Goal: Task Accomplishment & Management: Manage account settings

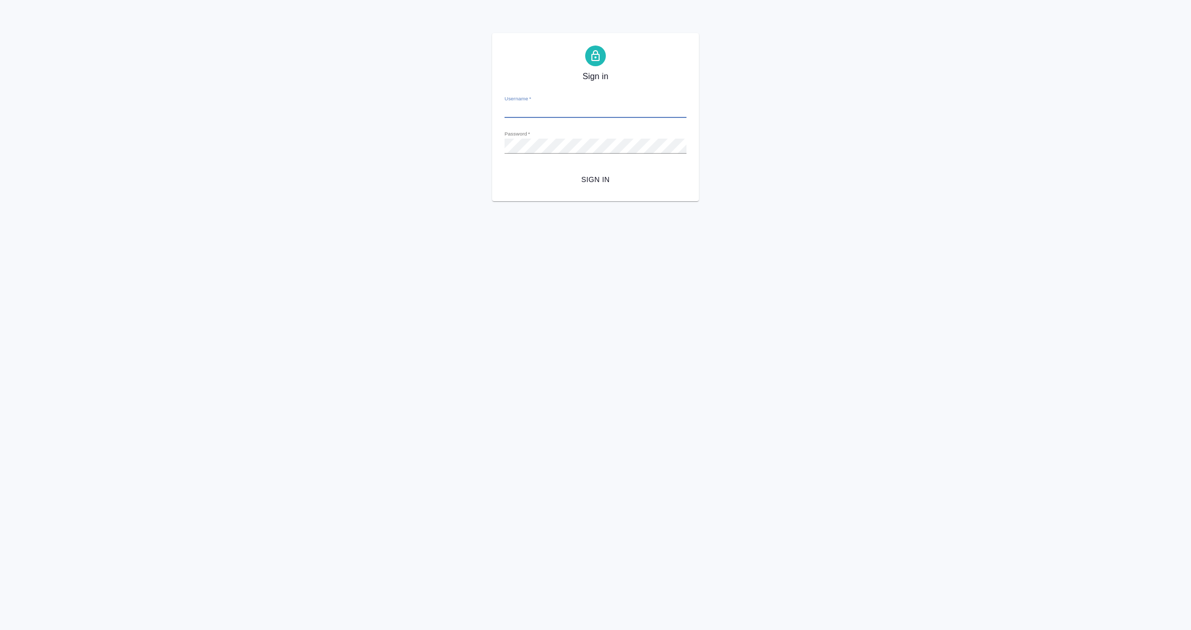
type input "e.vorobyova@awatera.com"
click at [593, 177] on span "Sign in" at bounding box center [595, 179] width 165 height 13
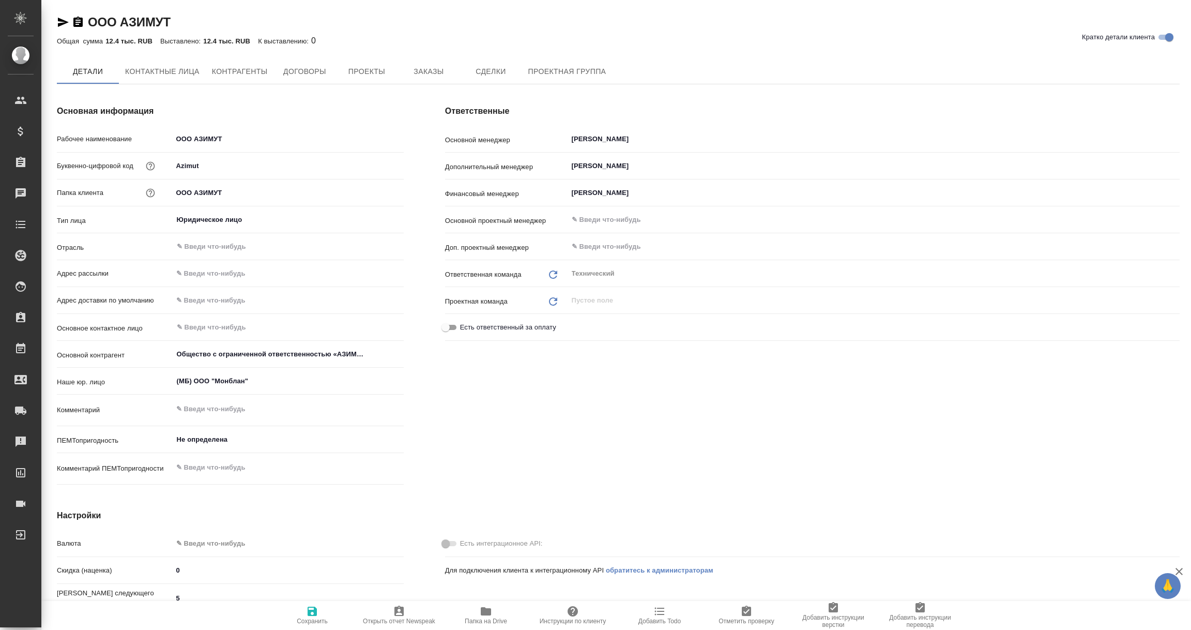
type textarea "x"
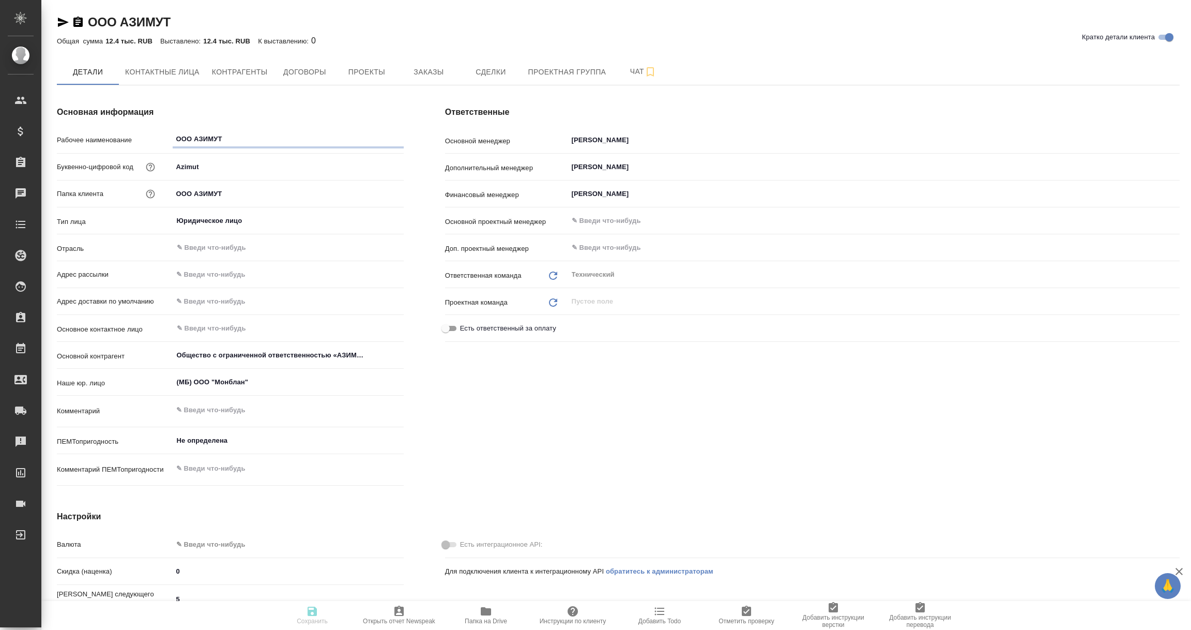
type textarea "x"
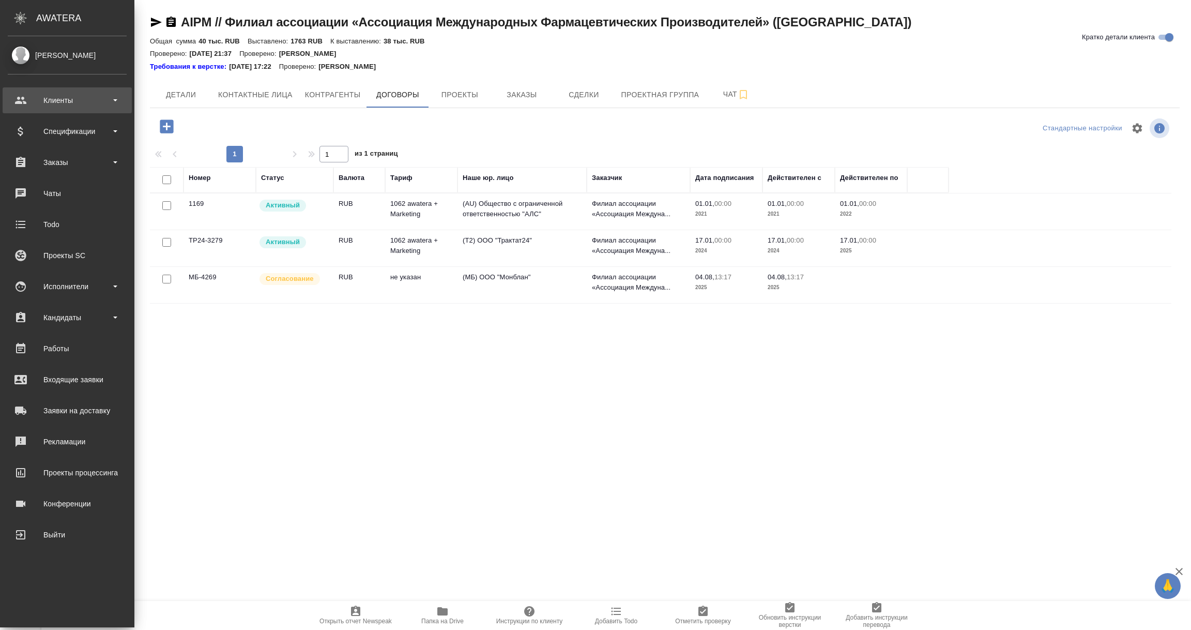
click at [71, 101] on div "Клиенты" at bounding box center [67, 101] width 119 height 16
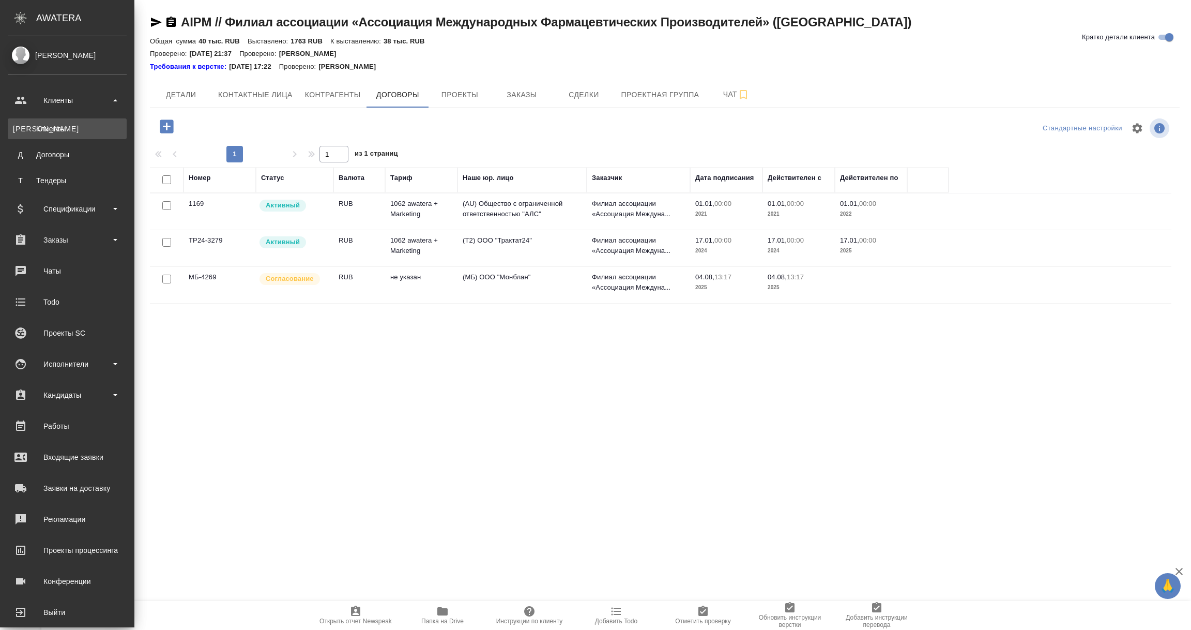
click at [60, 128] on div "Клиенты" at bounding box center [67, 129] width 109 height 10
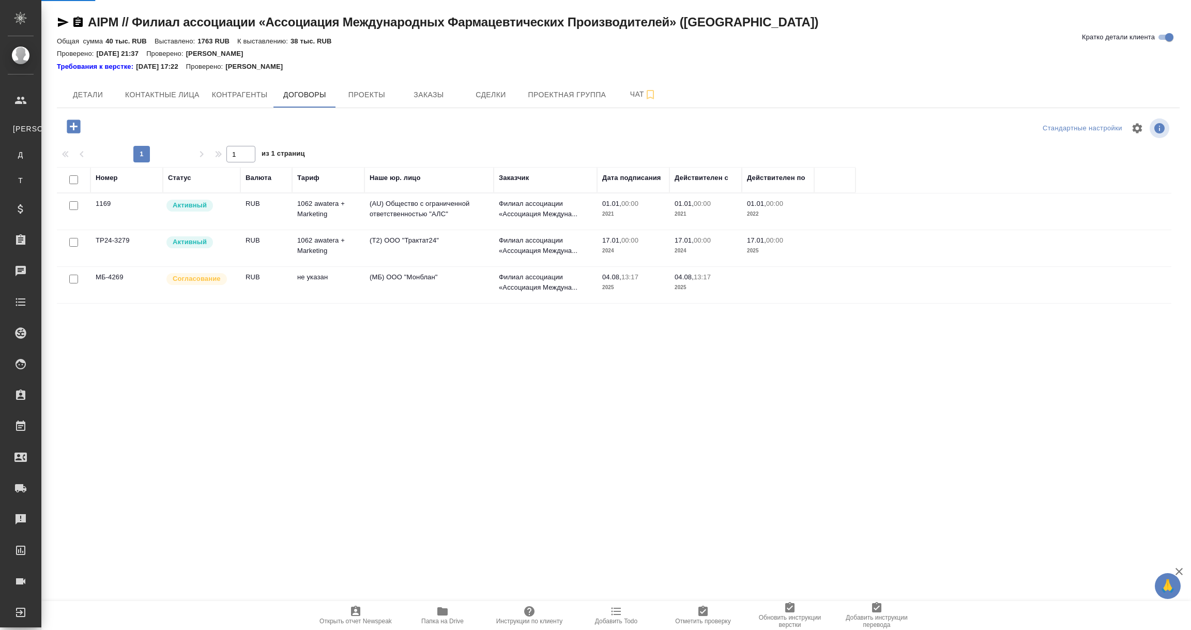
select select "RU"
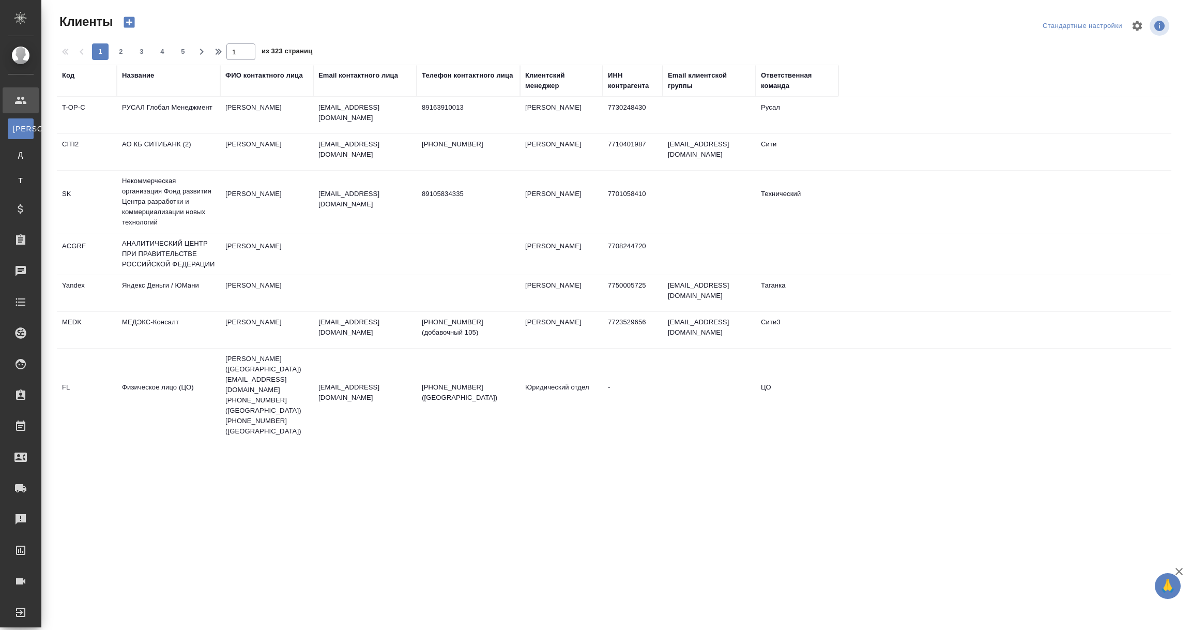
click at [139, 74] on div "Название" at bounding box center [138, 75] width 32 height 10
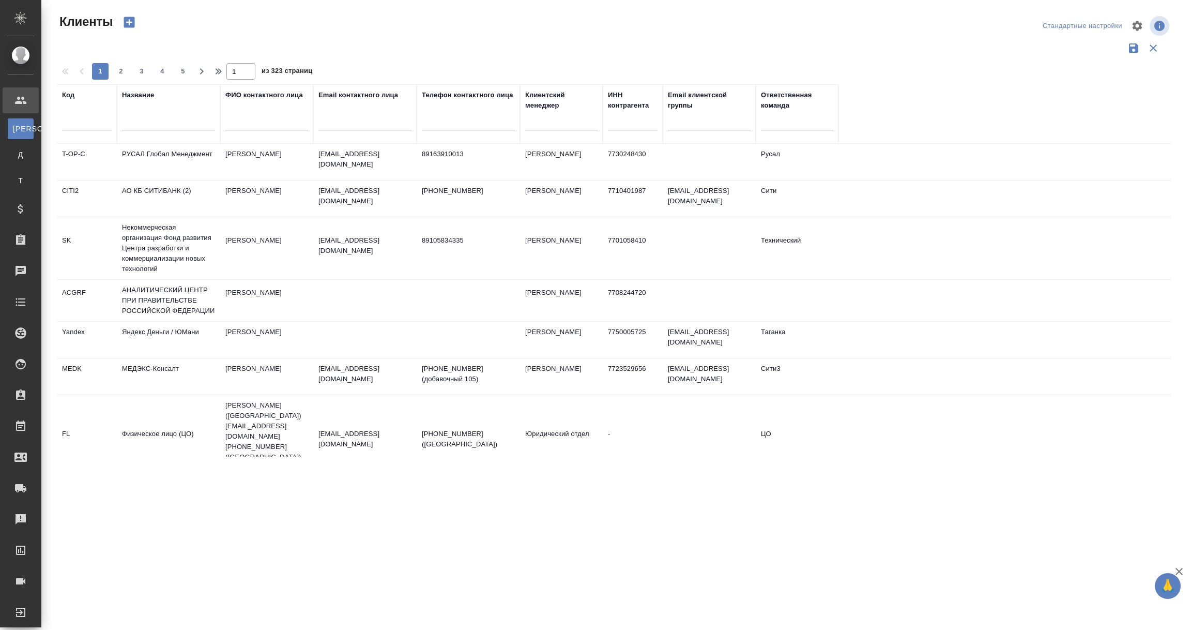
click at [141, 119] on input "text" at bounding box center [168, 123] width 93 height 13
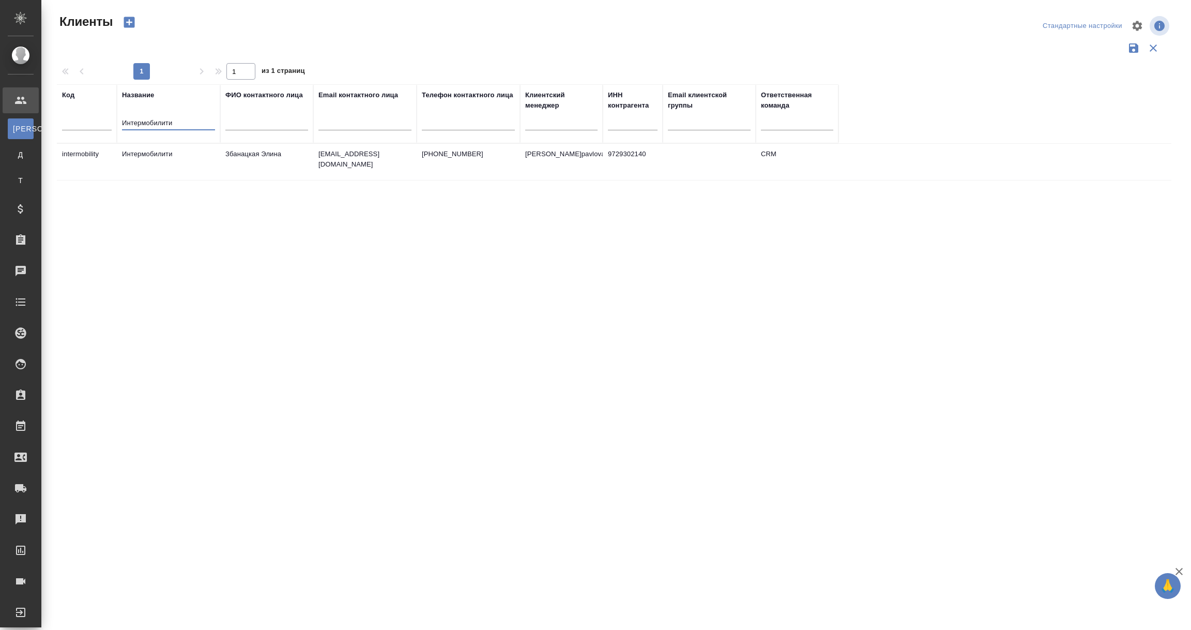
type input "Интермобилити"
click at [140, 154] on td "Интермобилити" at bounding box center [168, 162] width 103 height 36
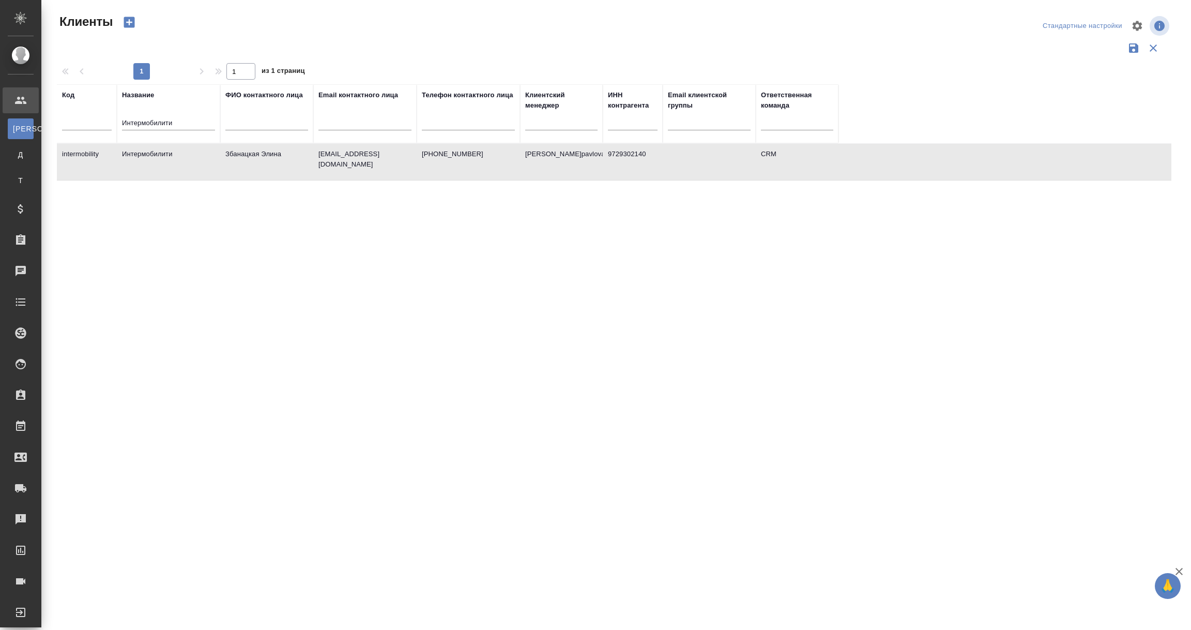
click at [140, 154] on td "Интермобилити" at bounding box center [168, 162] width 103 height 36
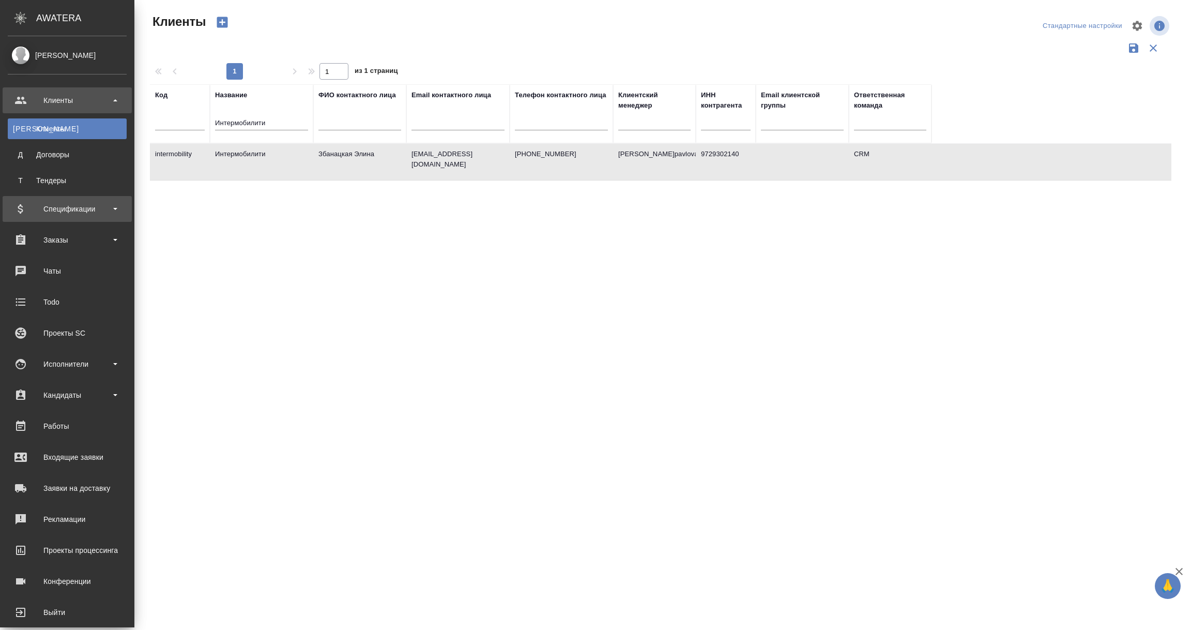
click at [58, 208] on div "Спецификации" at bounding box center [67, 209] width 119 height 16
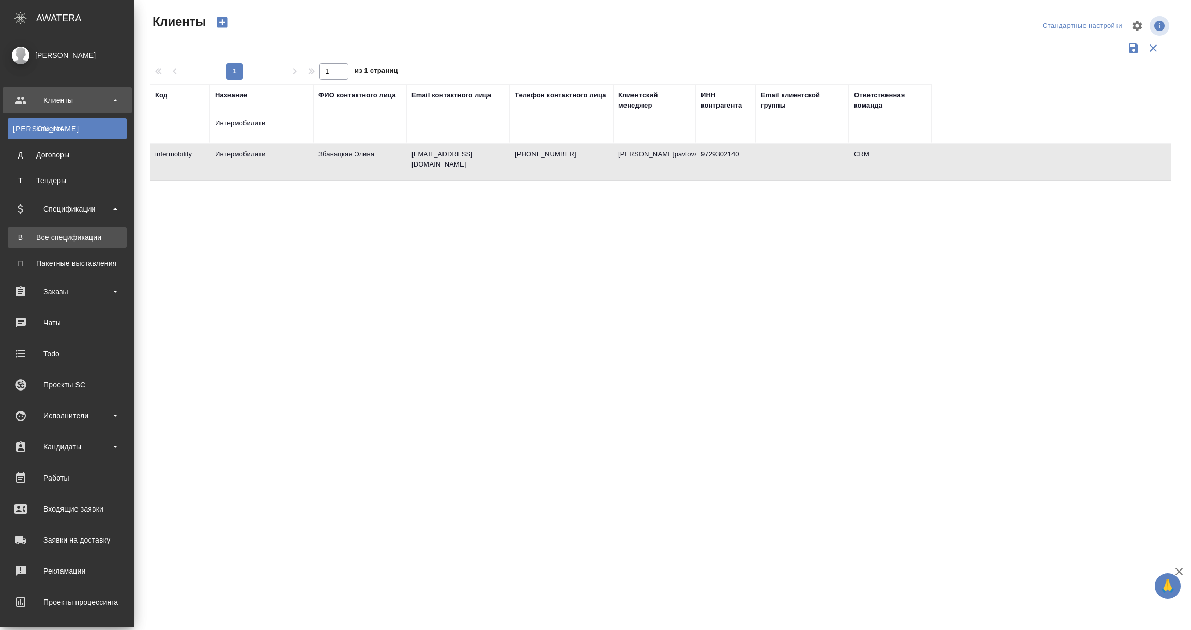
click at [66, 237] on div "Все спецификации" at bounding box center [67, 237] width 109 height 10
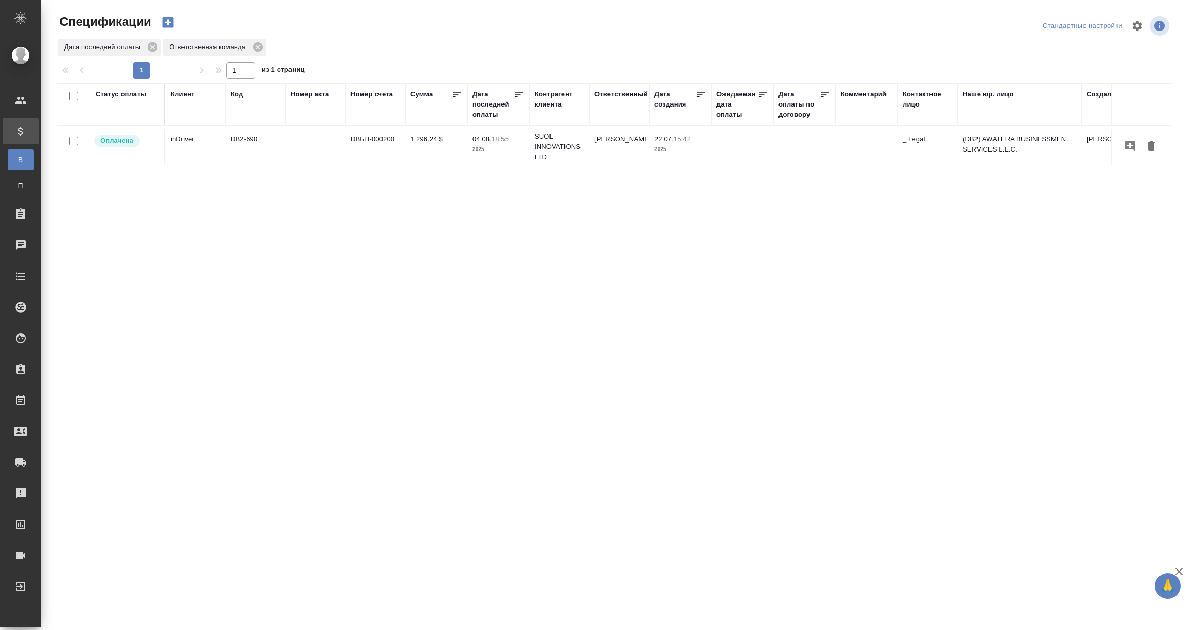
click at [135, 95] on div "Статус оплаты" at bounding box center [121, 94] width 51 height 10
select select "7"
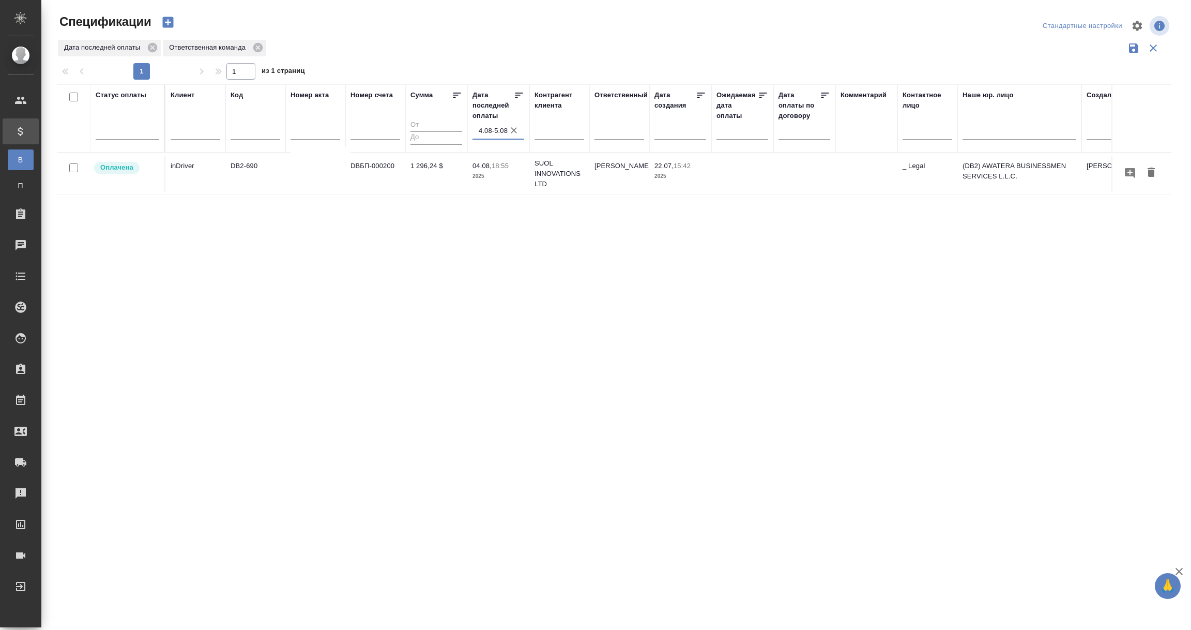
click at [494, 129] on input "4.08-5.08" at bounding box center [501, 131] width 45 height 14
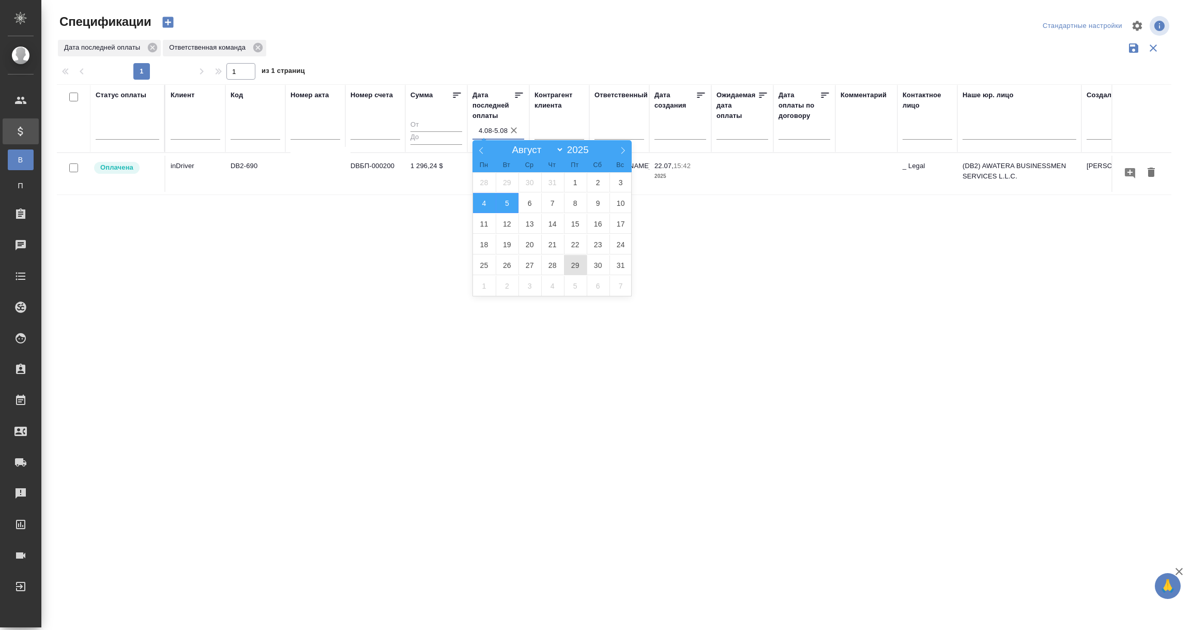
click at [572, 269] on span "29" at bounding box center [575, 265] width 23 height 20
click at [594, 268] on span "30" at bounding box center [598, 265] width 23 height 20
type div "2025-08-28T21:00:00.000Z — 2025-08-29T21:00:00.000Z"
type input "29.08-30.08"
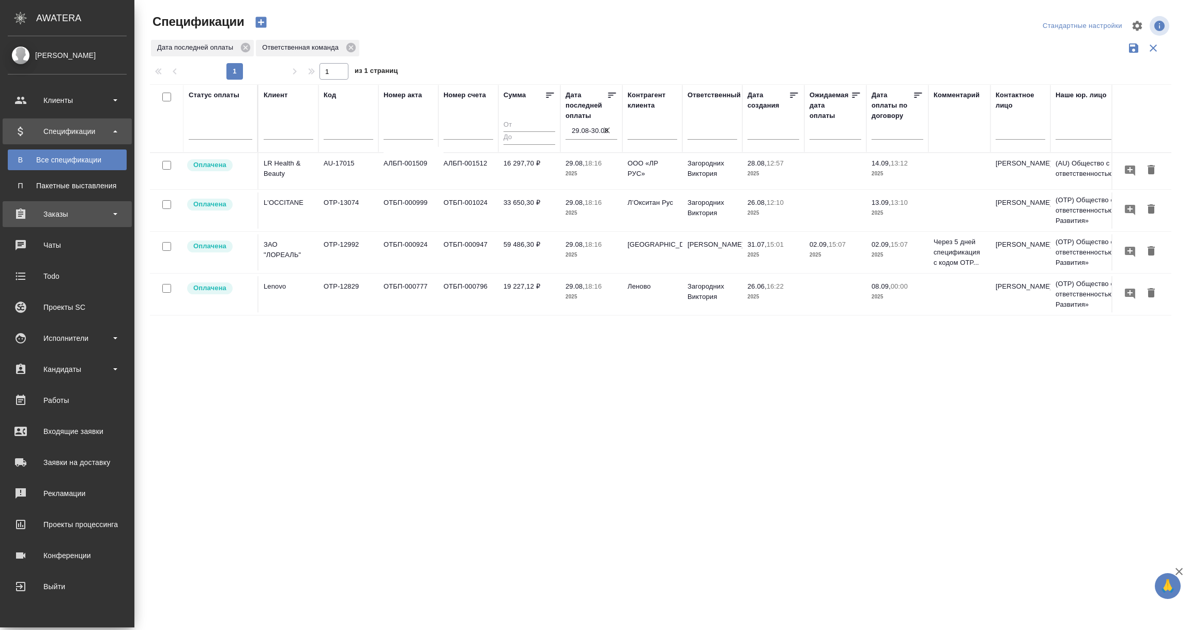
click at [41, 216] on div "Заказы" at bounding box center [67, 214] width 119 height 16
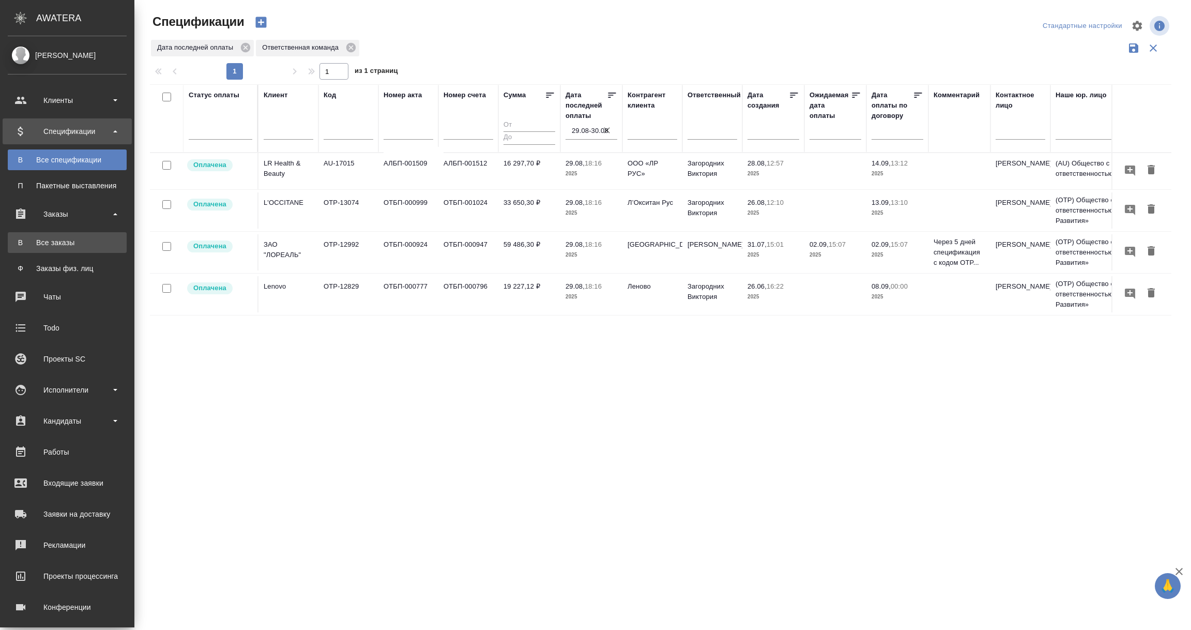
click at [62, 240] on div "Все заказы" at bounding box center [67, 242] width 109 height 10
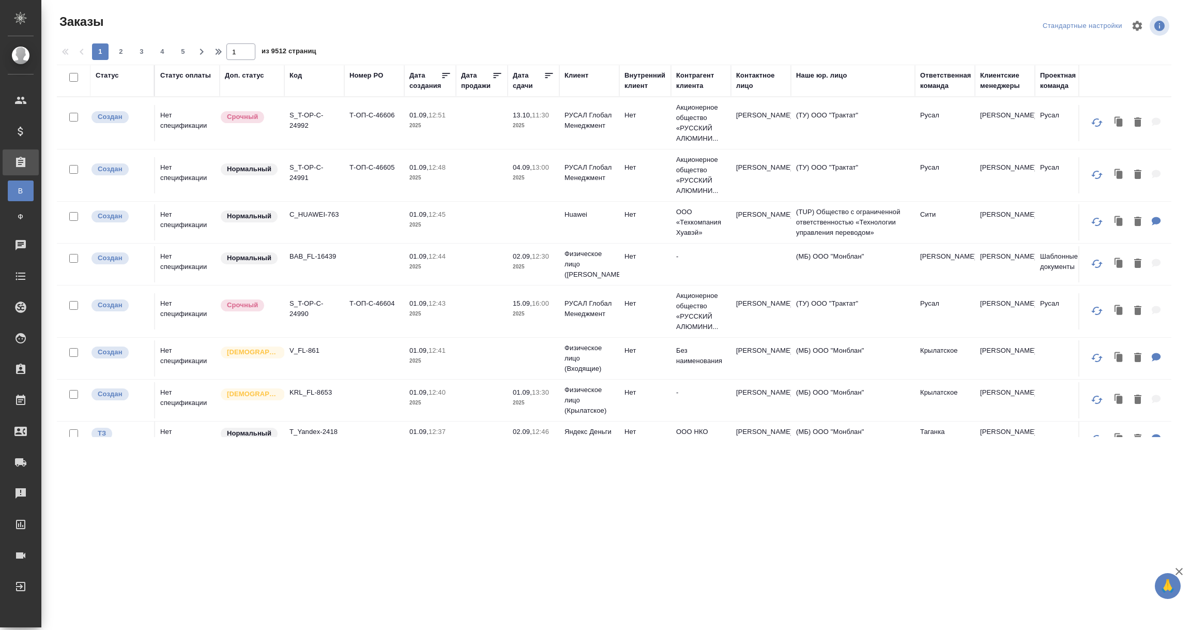
click at [1000, 91] on th "Клиентские менеджеры" at bounding box center [1005, 81] width 60 height 32
click at [997, 76] on div "Клиентские менеджеры" at bounding box center [1005, 80] width 50 height 21
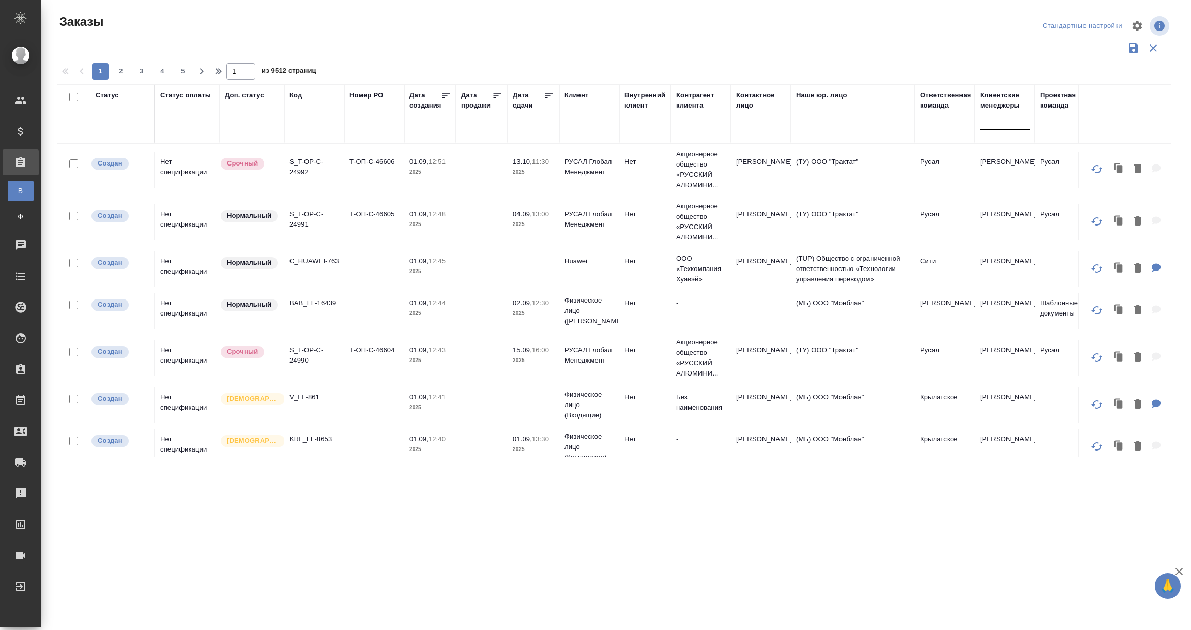
click at [995, 120] on div at bounding box center [1005, 119] width 50 height 15
click at [951, 119] on div at bounding box center [945, 119] width 50 height 15
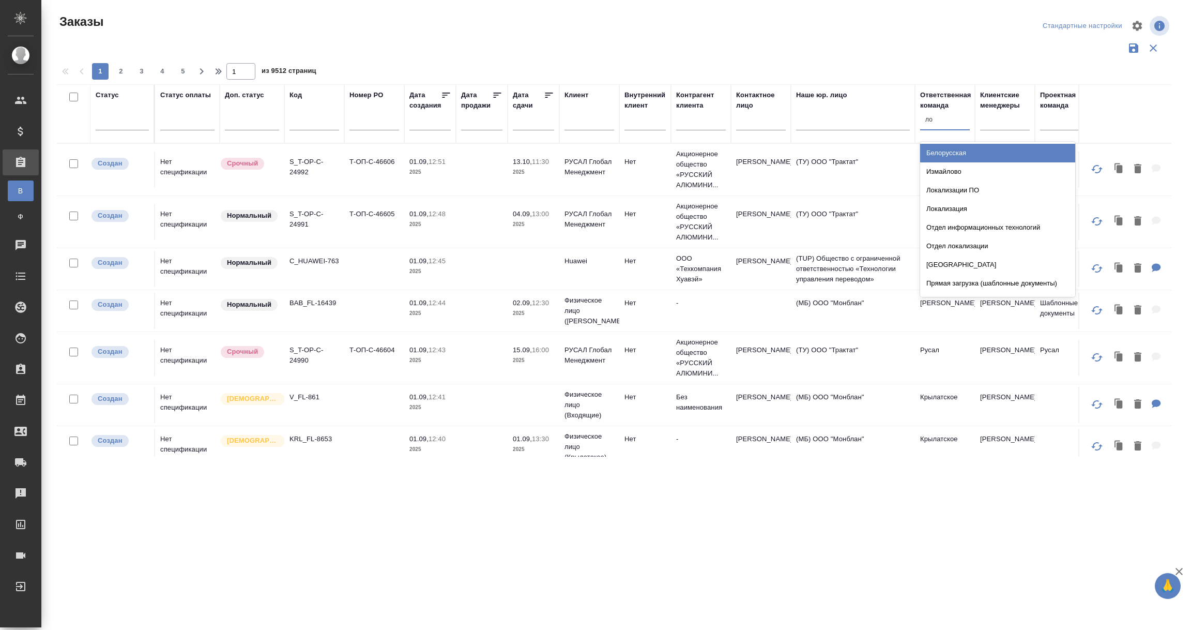
type input "лок"
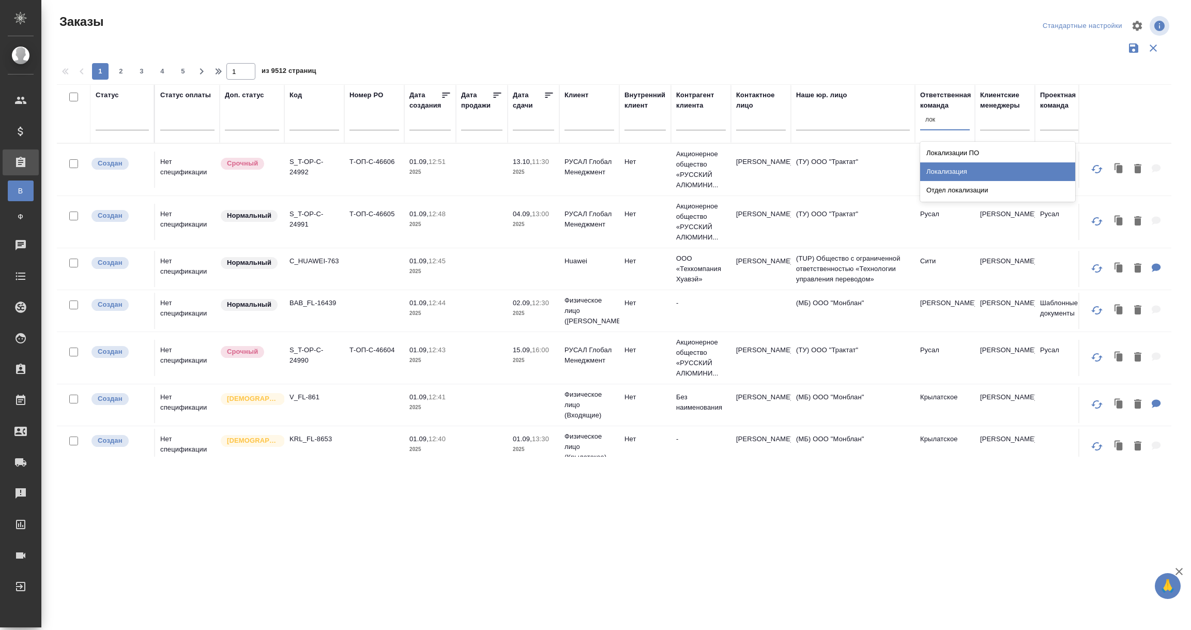
click at [962, 174] on div "Локализация" at bounding box center [997, 171] width 155 height 19
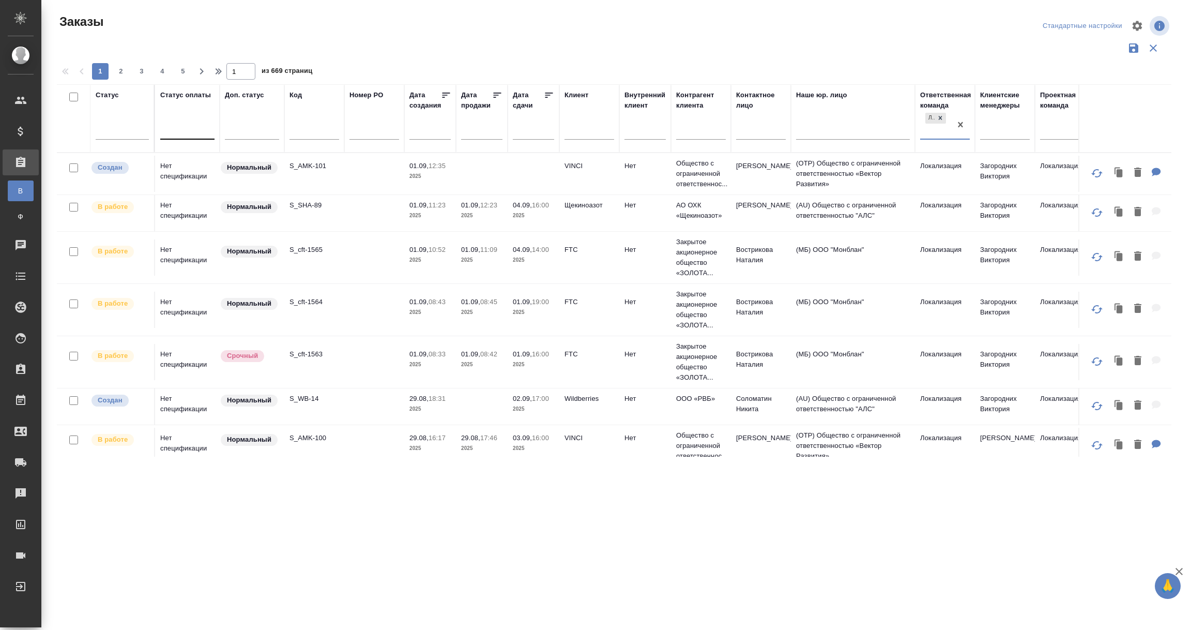
click at [188, 133] on div at bounding box center [187, 128] width 54 height 15
click at [182, 237] on div "Оплачен" at bounding box center [237, 236] width 155 height 19
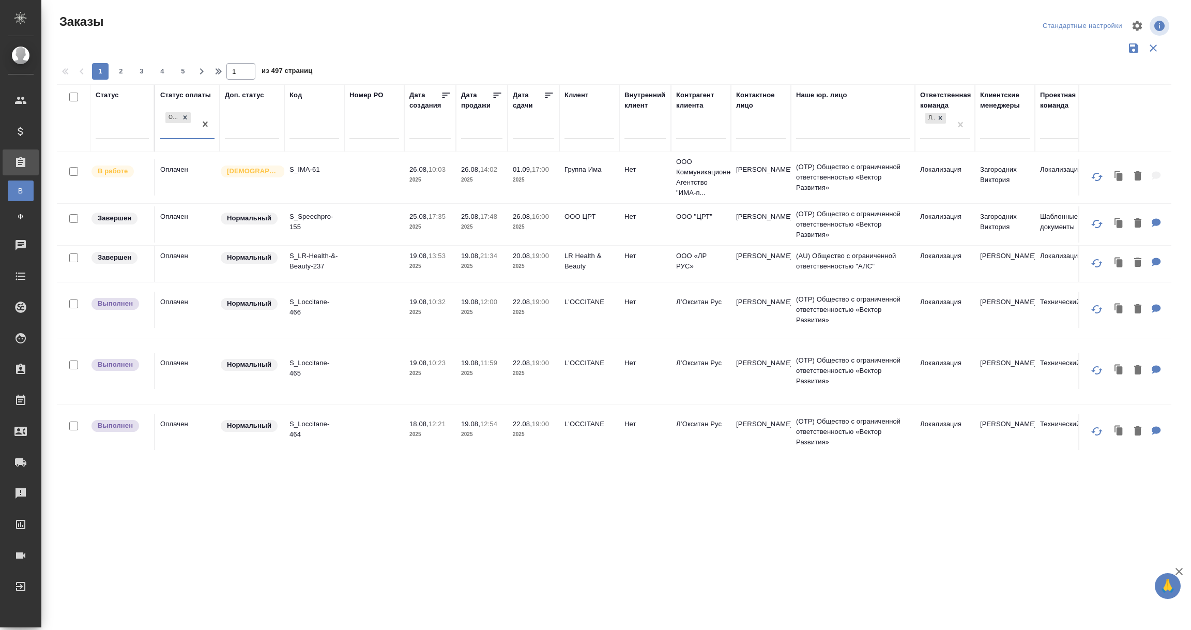
scroll to position [78, 0]
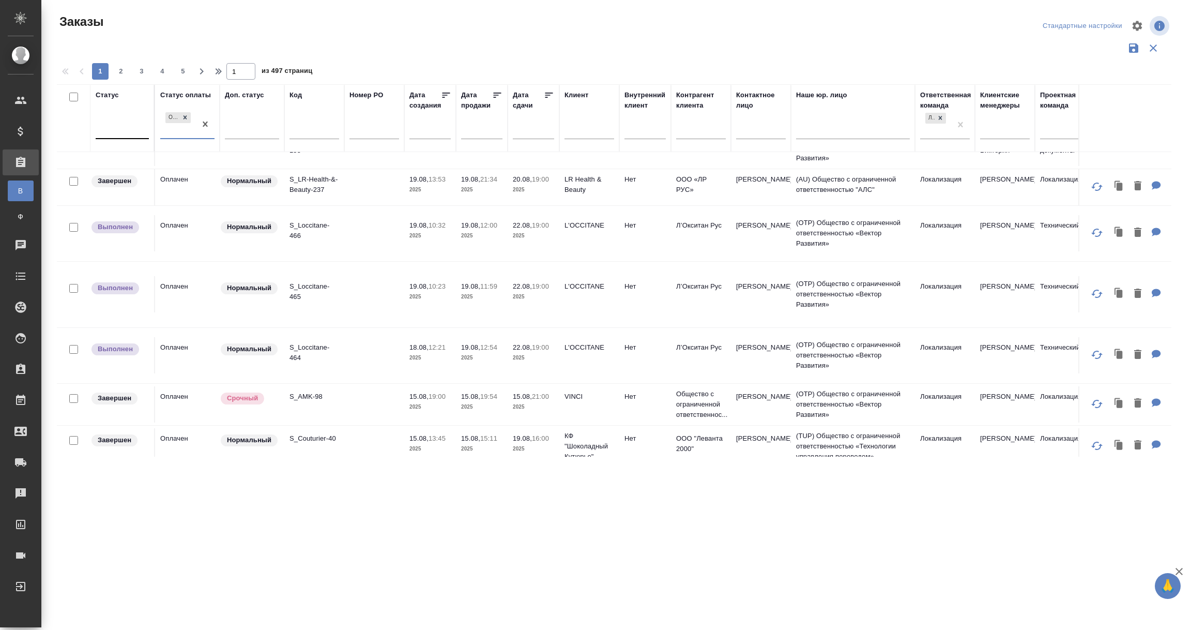
click at [121, 125] on div at bounding box center [122, 128] width 53 height 15
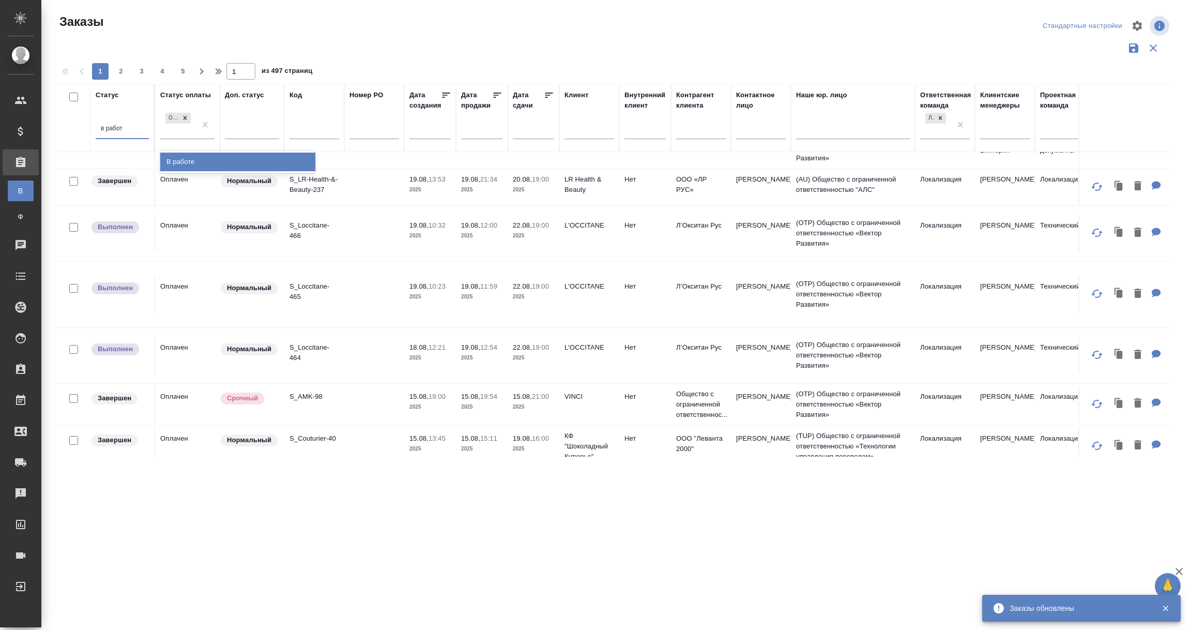
type input "в работе"
click at [193, 165] on div "В работе" at bounding box center [237, 161] width 155 height 19
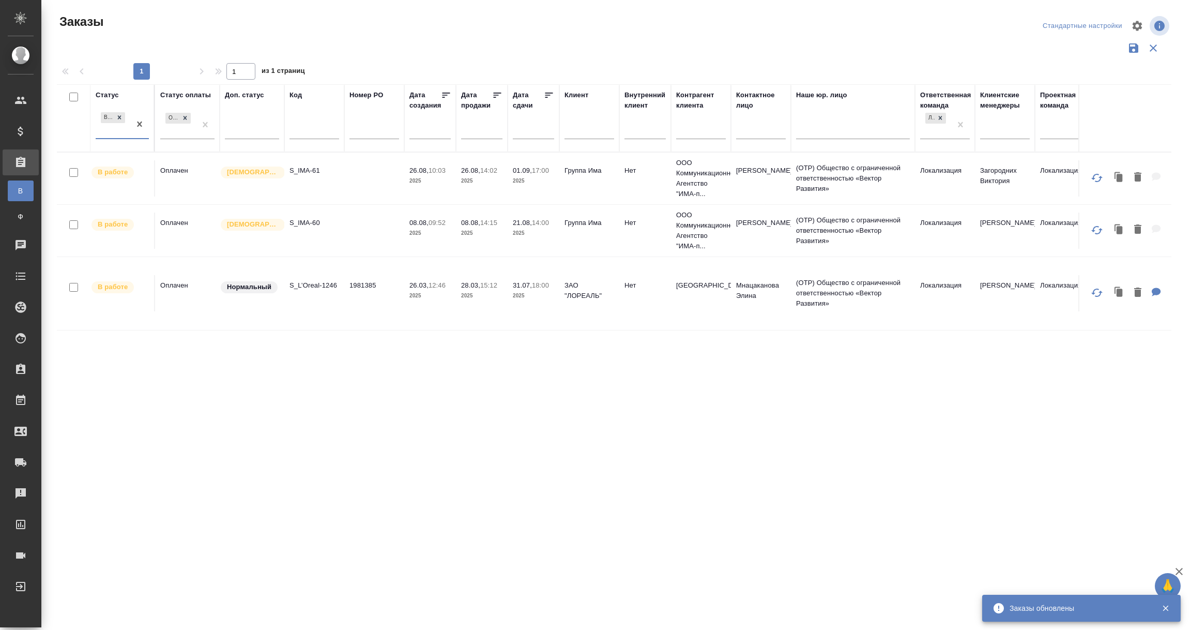
scroll to position [0, 0]
click at [114, 188] on td "В работе" at bounding box center [122, 178] width 65 height 36
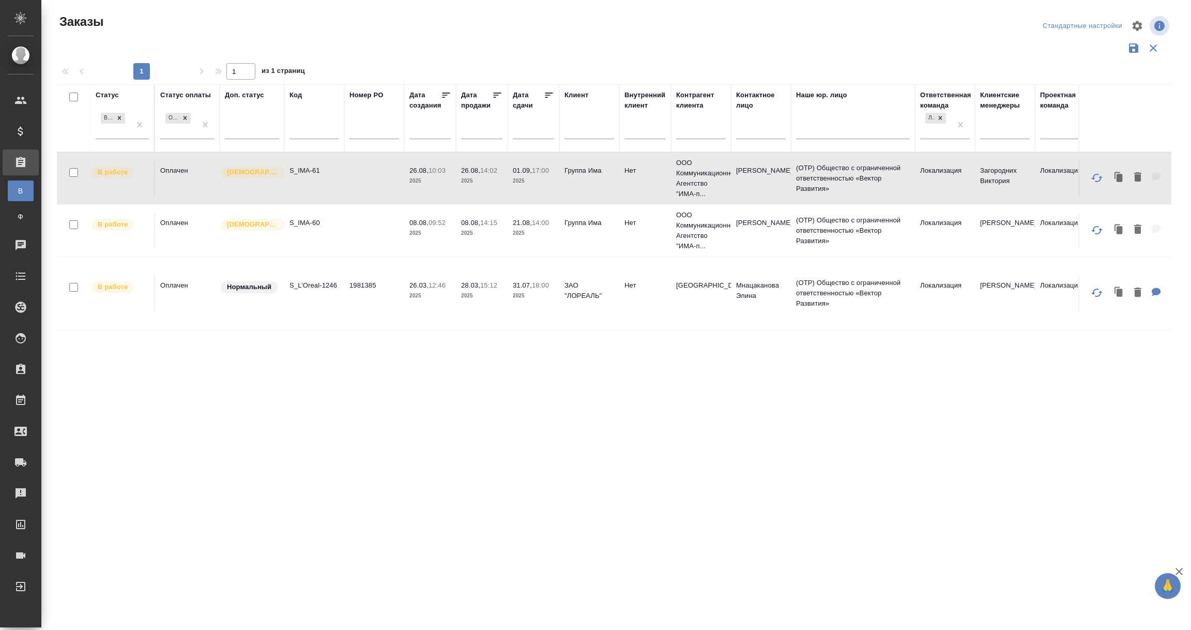
click at [114, 188] on td "В работе" at bounding box center [122, 178] width 65 height 36
click at [135, 234] on td "В работе" at bounding box center [122, 230] width 65 height 36
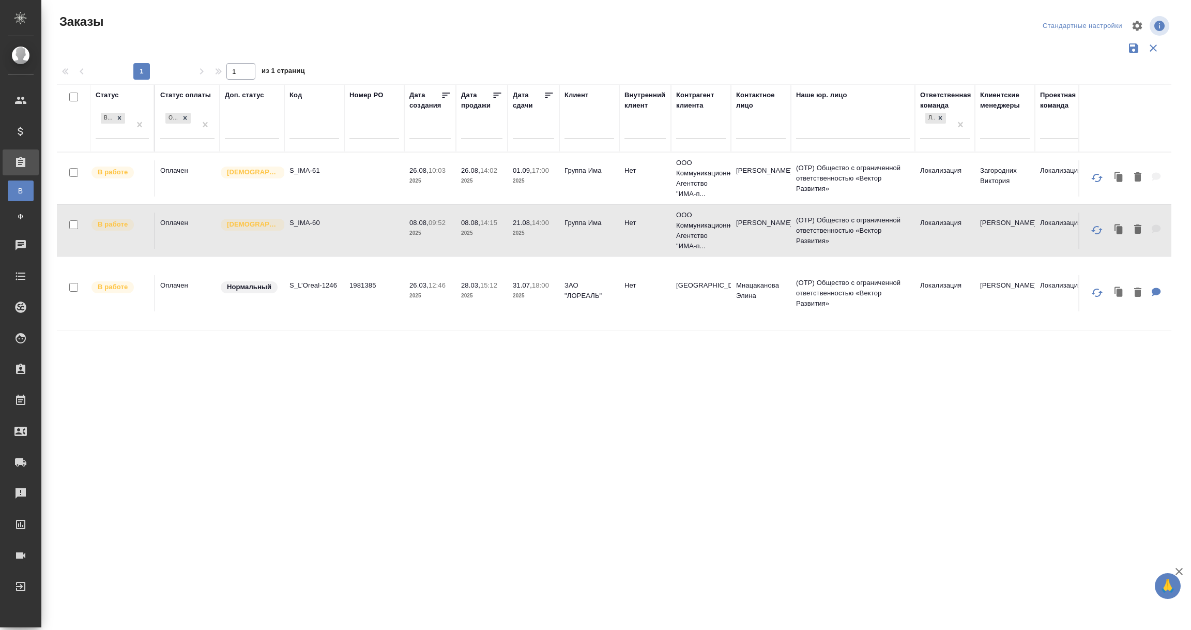
click at [135, 234] on td "В работе" at bounding box center [122, 230] width 65 height 36
click at [189, 303] on td "Оплачен" at bounding box center [187, 293] width 65 height 36
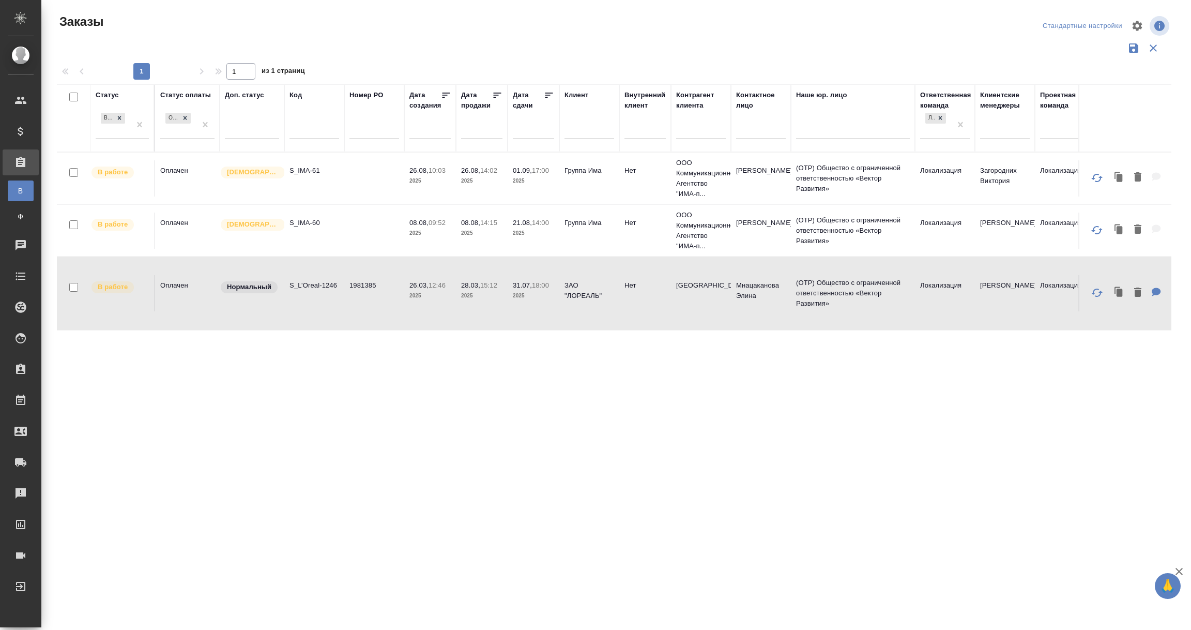
click at [189, 303] on td "Оплачен" at bounding box center [187, 293] width 65 height 36
click at [124, 132] on div "В работе" at bounding box center [113, 124] width 35 height 28
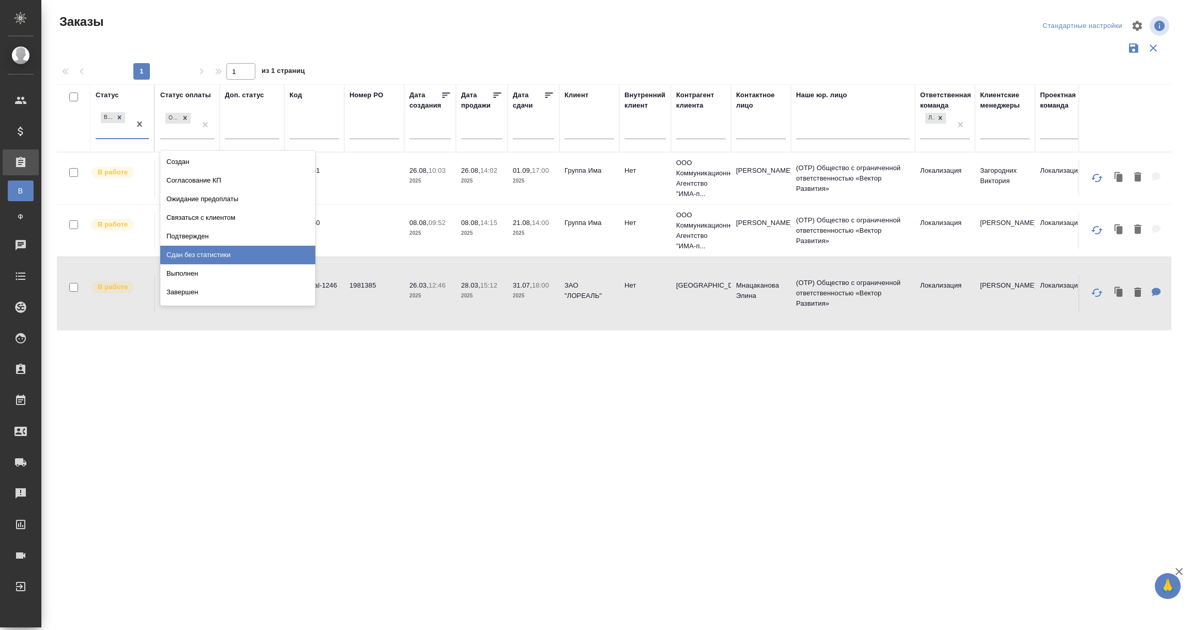
click at [217, 255] on div "Сдан без статистики" at bounding box center [237, 255] width 155 height 19
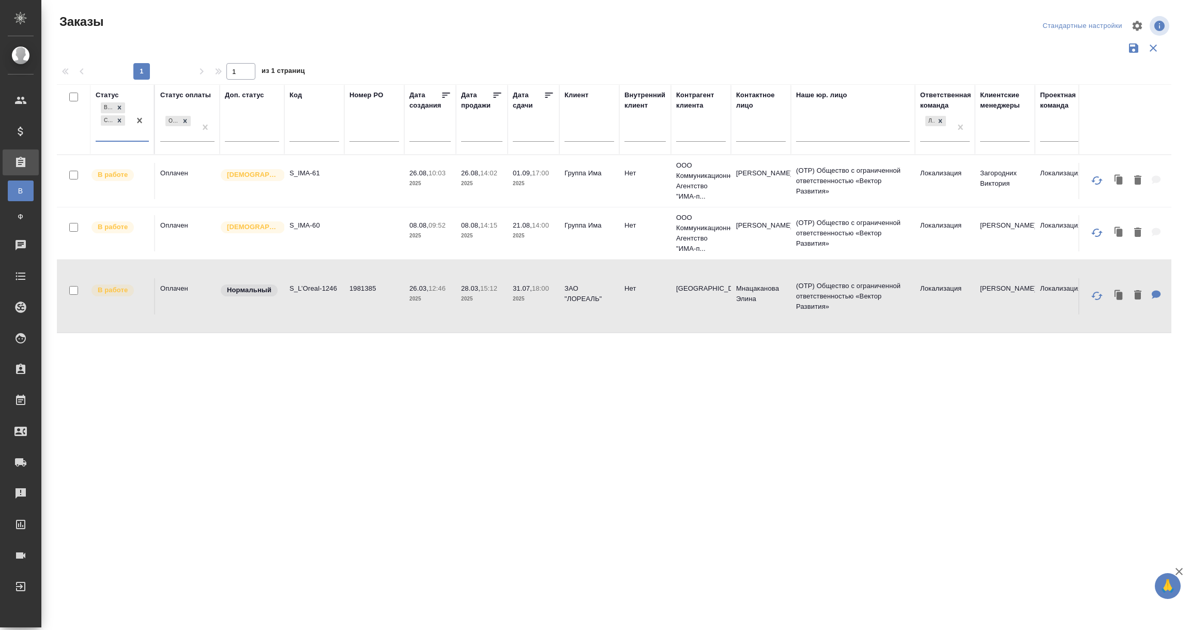
click at [121, 138] on div "В работе Сдан без статистики" at bounding box center [113, 120] width 35 height 40
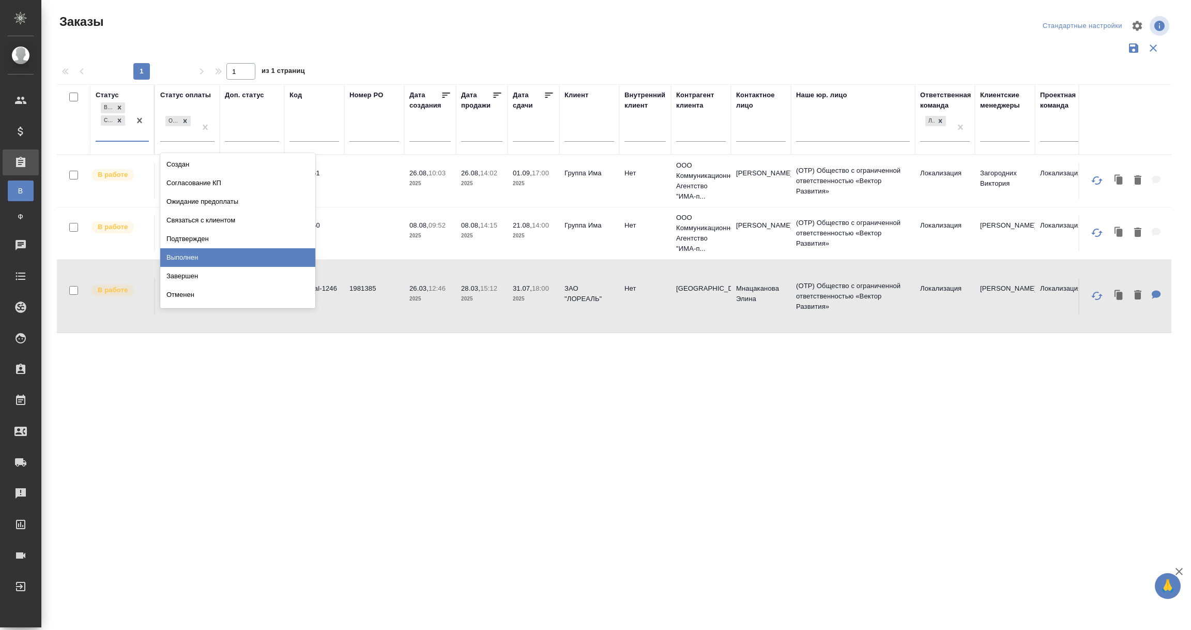
click at [204, 261] on div "Выполнен" at bounding box center [237, 257] width 155 height 19
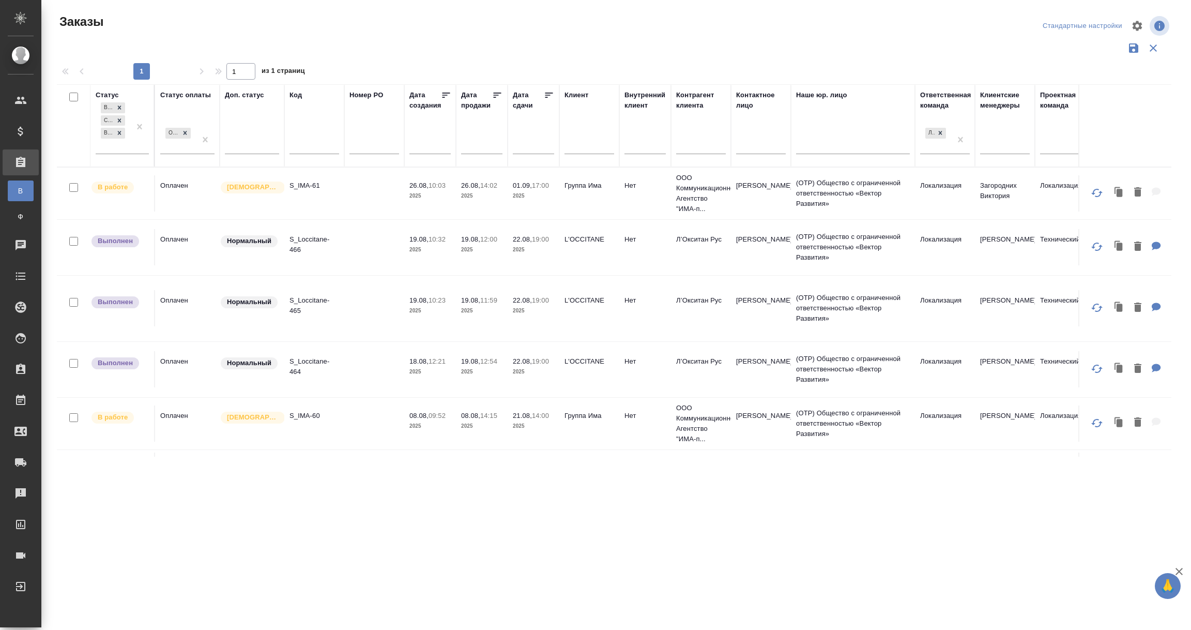
click at [359, 255] on td at bounding box center [374, 247] width 60 height 36
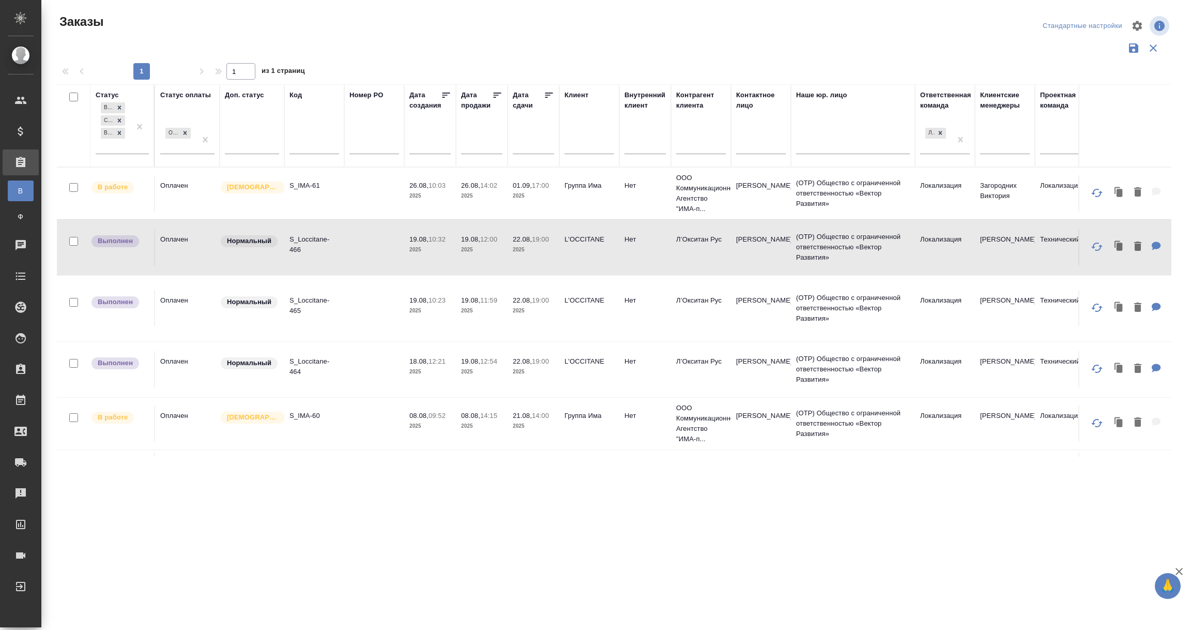
click at [133, 315] on td "Выполнен" at bounding box center [122, 308] width 65 height 36
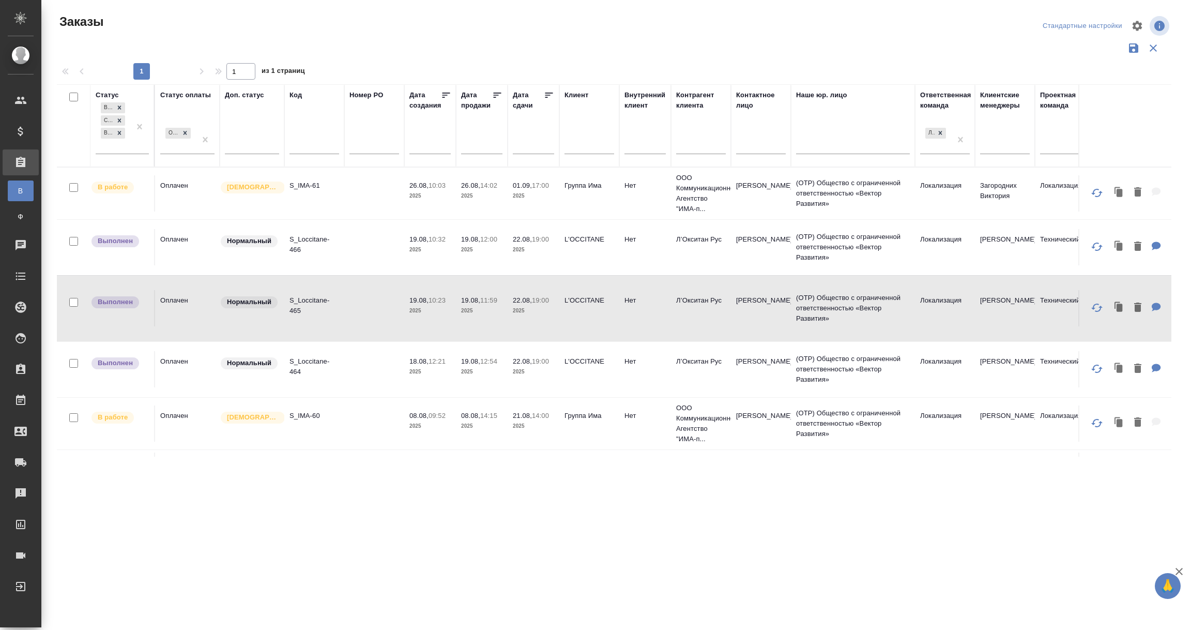
click at [133, 315] on td "Выполнен" at bounding box center [122, 308] width 65 height 36
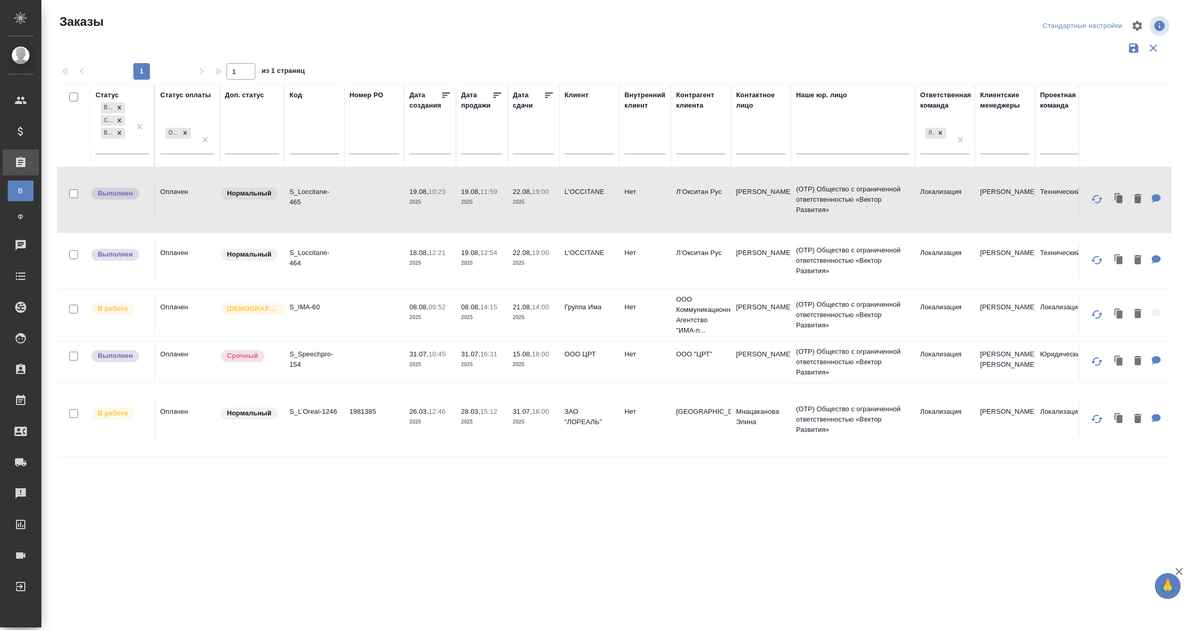
scroll to position [120, 0]
click at [174, 262] on td "Оплачен" at bounding box center [187, 260] width 65 height 36
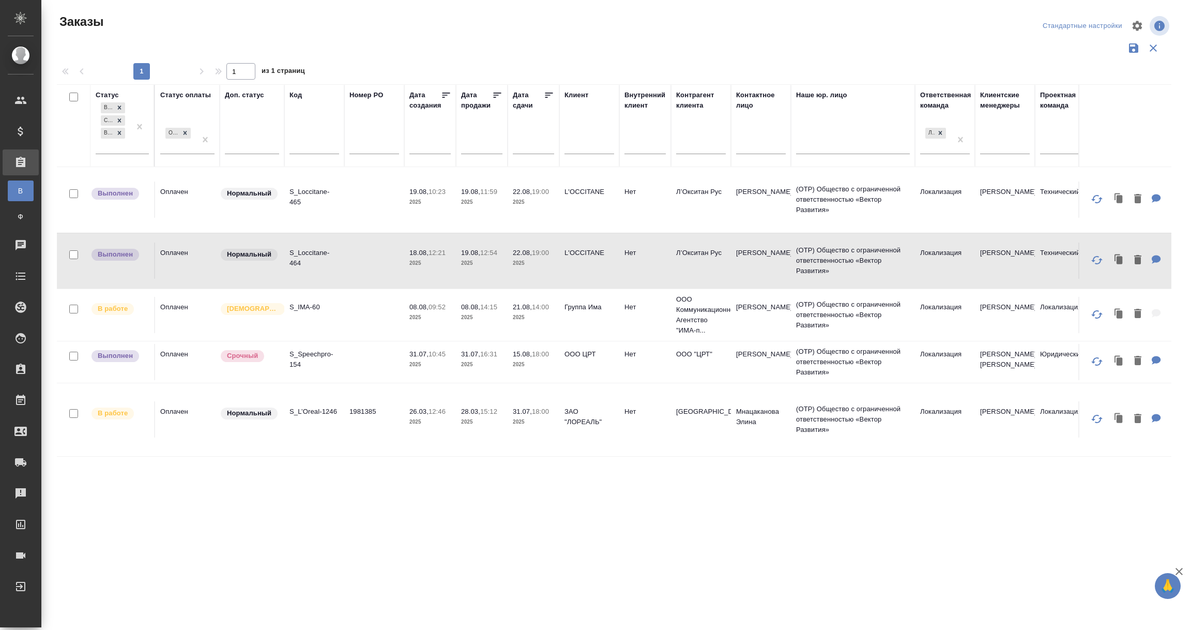
click at [174, 262] on td "Оплачен" at bounding box center [187, 260] width 65 height 36
click at [134, 359] on td "Выполнен" at bounding box center [122, 362] width 65 height 36
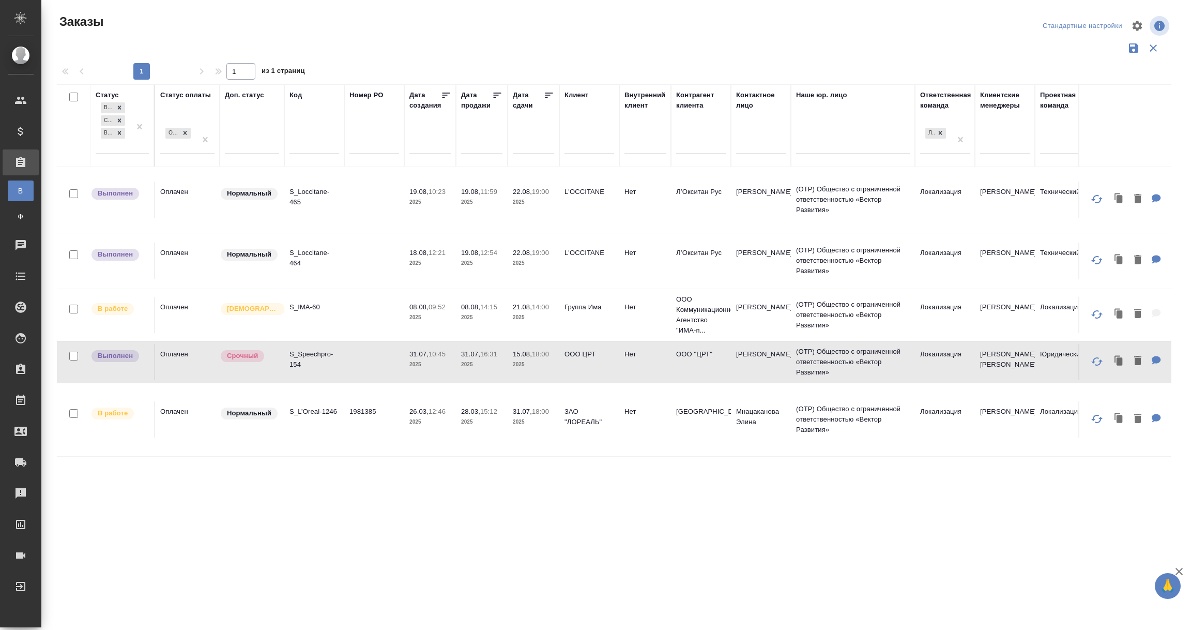
click at [134, 359] on td "Выполнен" at bounding box center [122, 362] width 65 height 36
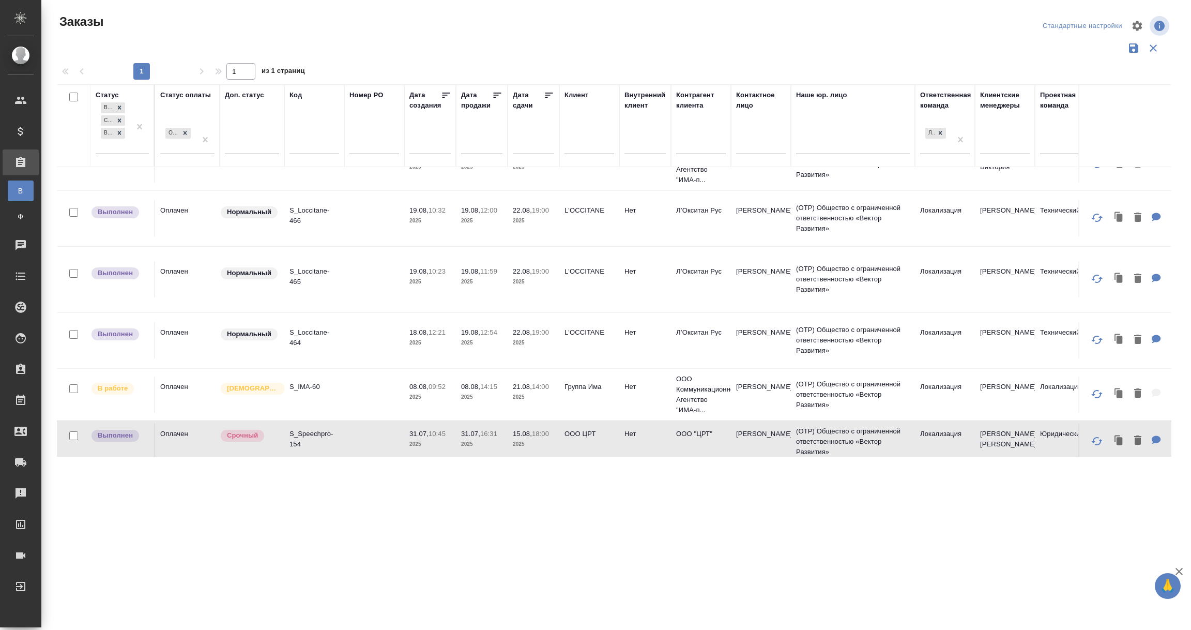
scroll to position [0, 0]
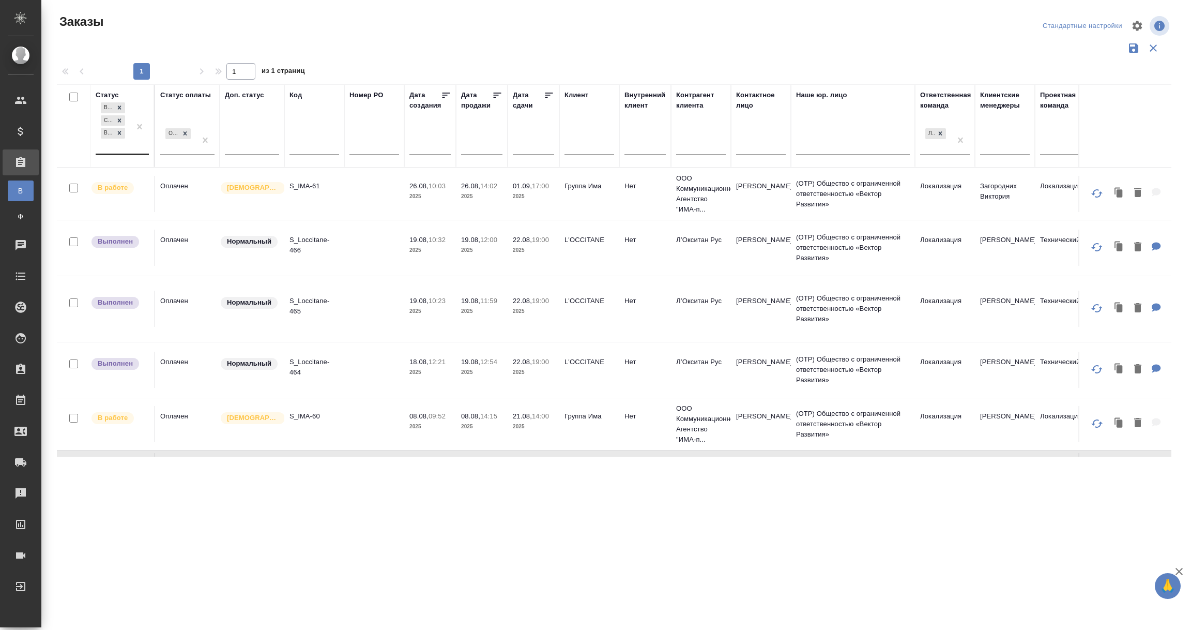
click at [127, 145] on div "В работе Сдан без статистики Выполнен" at bounding box center [113, 126] width 35 height 53
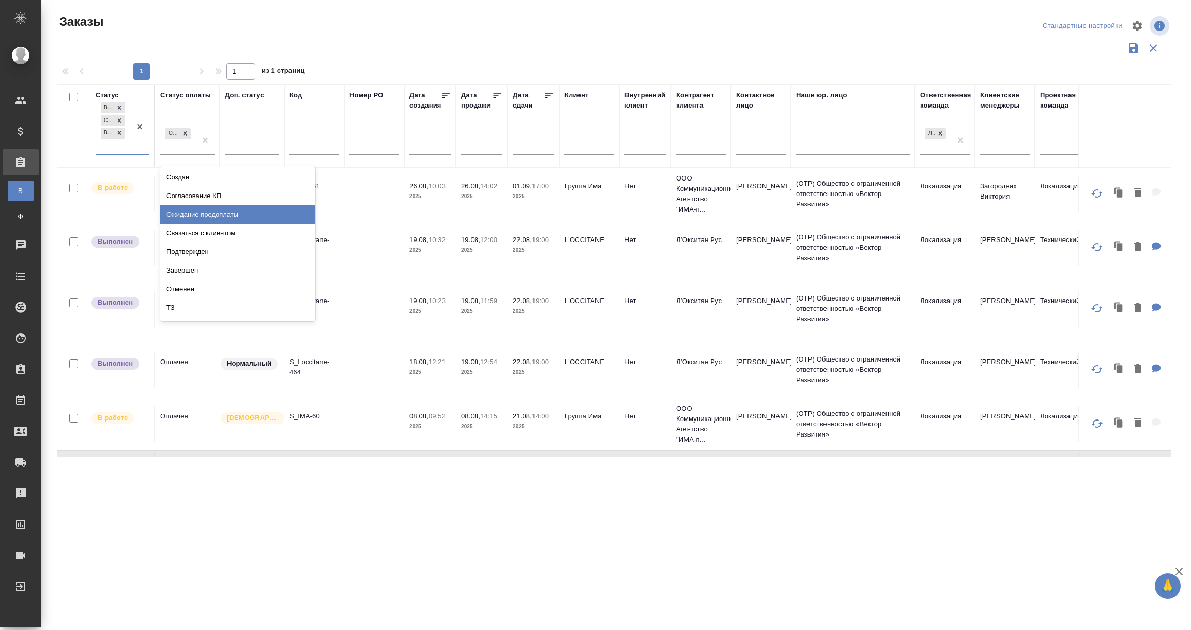
click at [201, 211] on div "Ожидание предоплаты" at bounding box center [237, 214] width 155 height 19
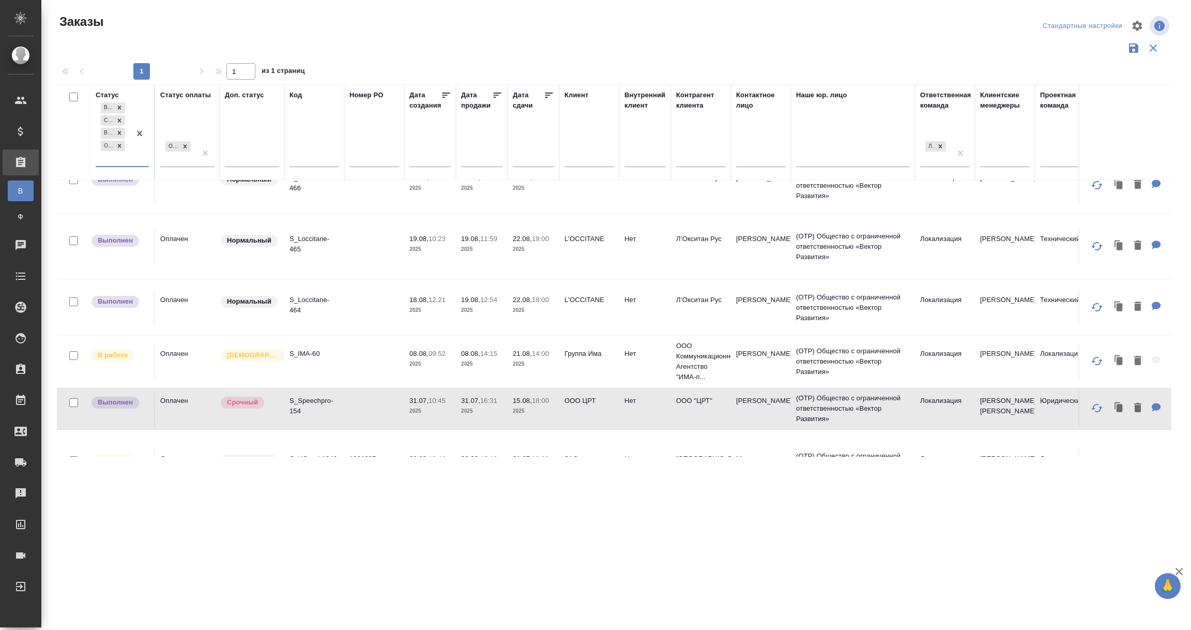
scroll to position [134, 0]
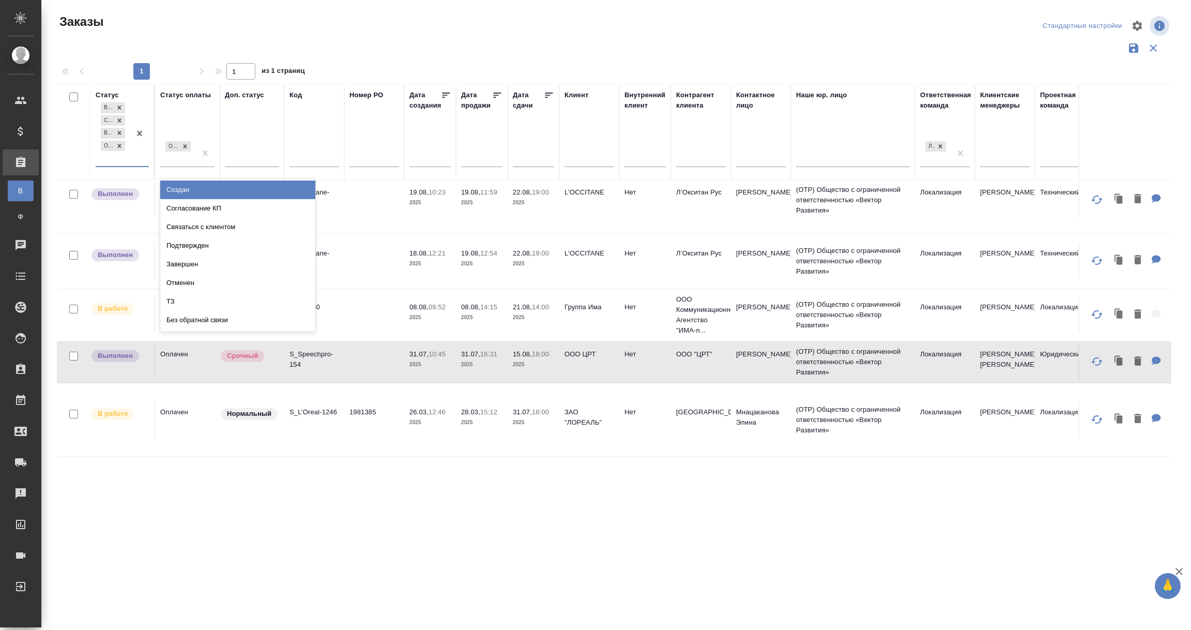
click at [112, 160] on div "В работе Сдан без статистики Выполнен Ожидание предоплаты" at bounding box center [113, 133] width 35 height 66
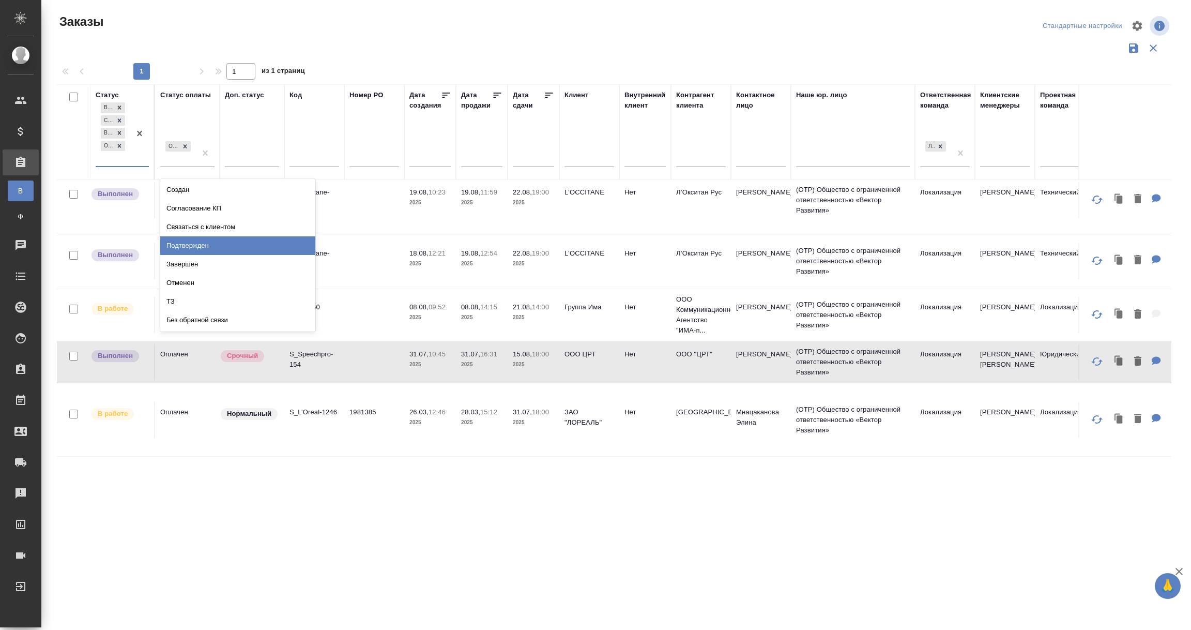
click at [196, 249] on div "Подтвержден" at bounding box center [237, 245] width 155 height 19
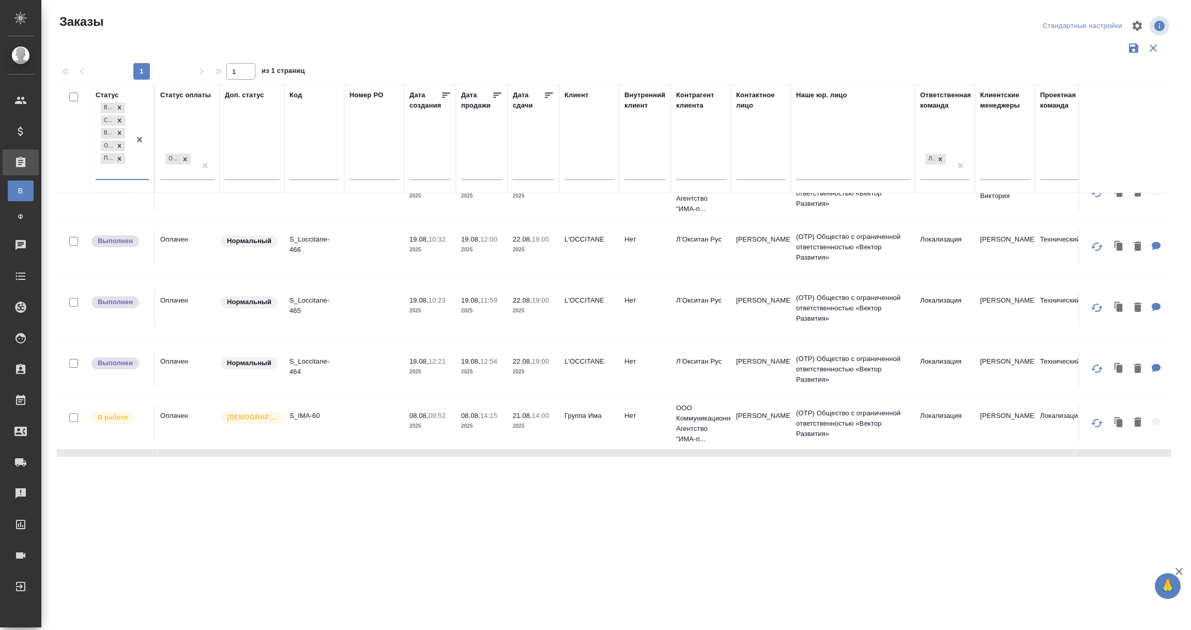
scroll to position [0, 0]
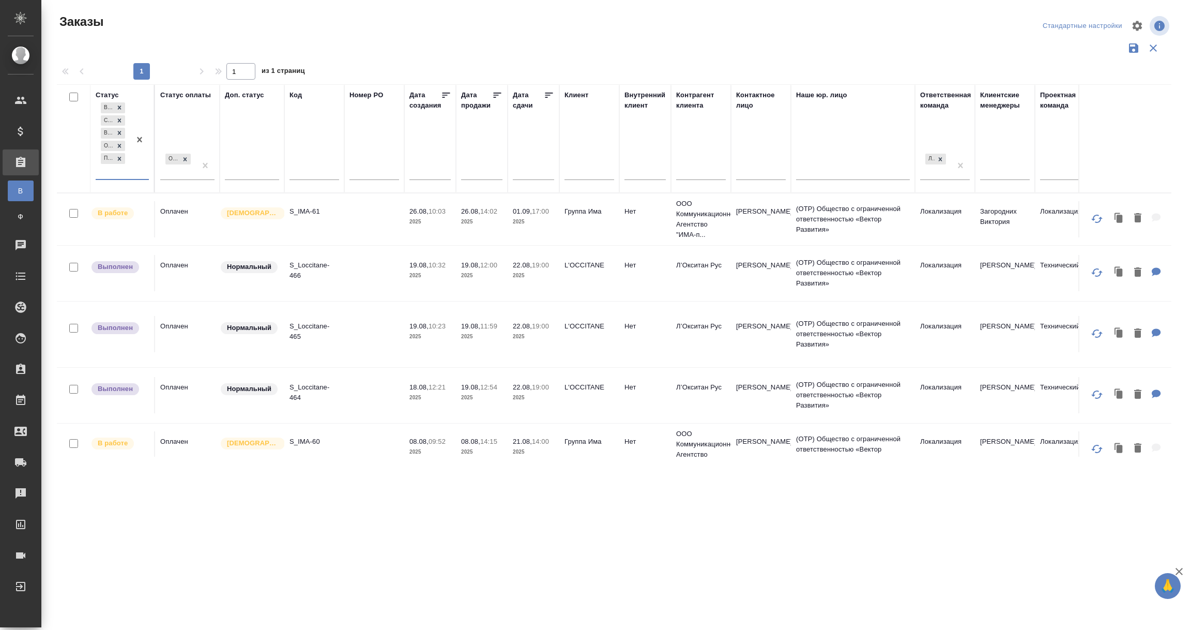
click at [120, 166] on div "В работе Сдан без статистики Выполнен Ожидание предоплаты Подтвержден" at bounding box center [113, 139] width 35 height 79
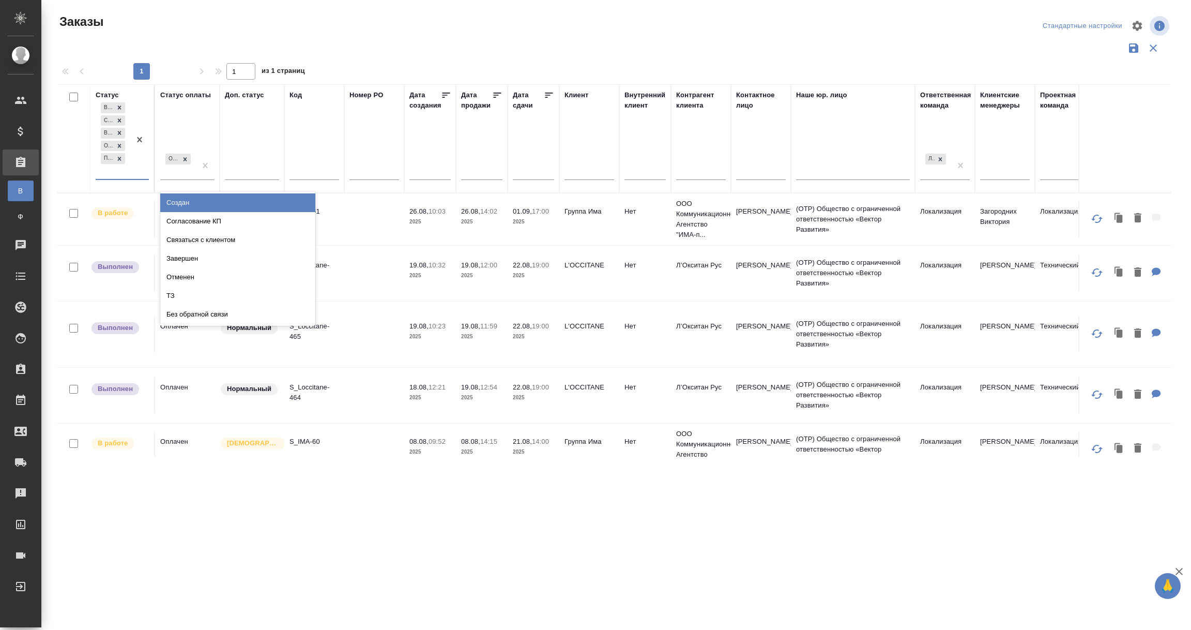
click at [191, 204] on div "Создан" at bounding box center [237, 202] width 155 height 19
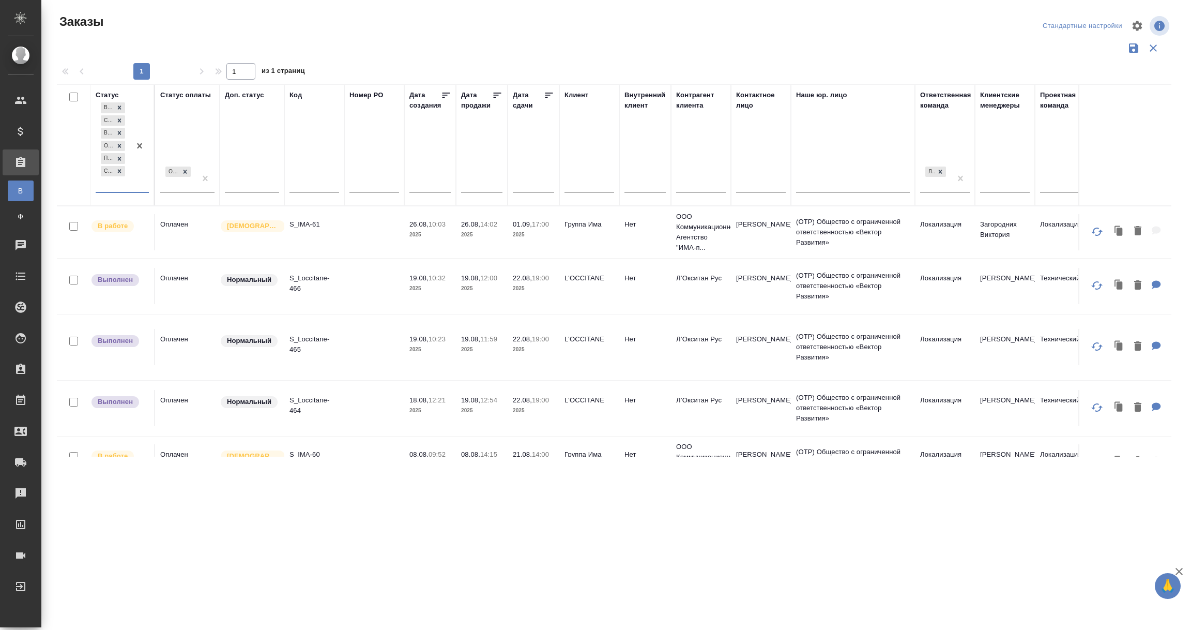
click at [113, 187] on div "В работе Сдан без статистики Выполнен Ожидание предоплаты Подтвержден Создан" at bounding box center [113, 145] width 35 height 91
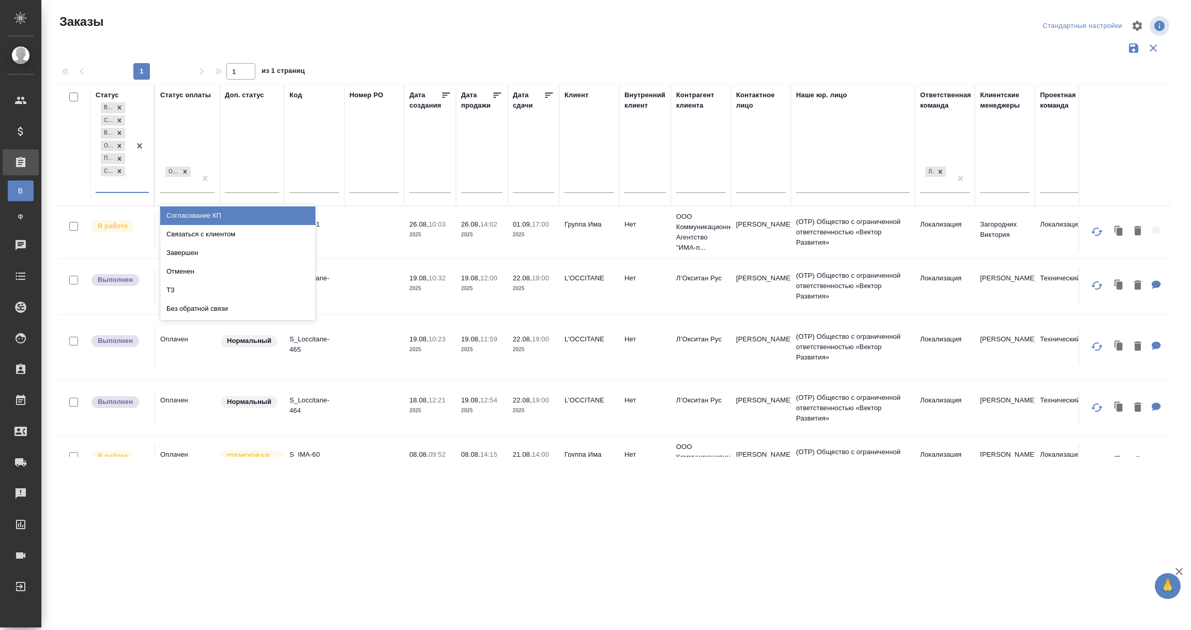
click at [185, 212] on div "Согласование КП" at bounding box center [237, 215] width 155 height 19
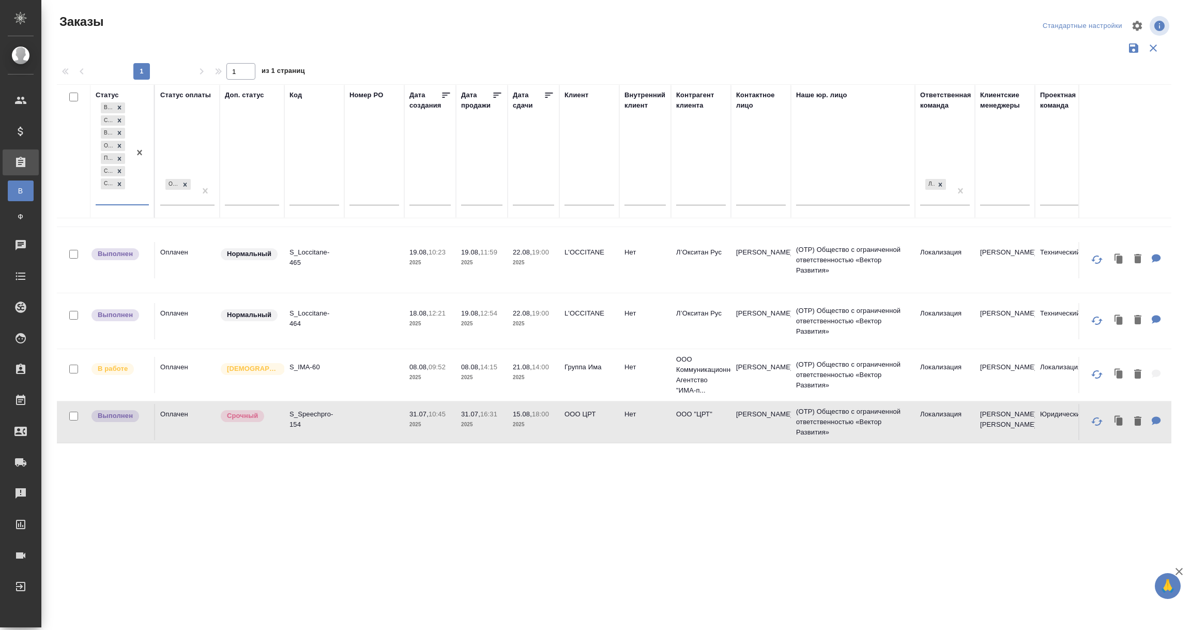
scroll to position [172, 0]
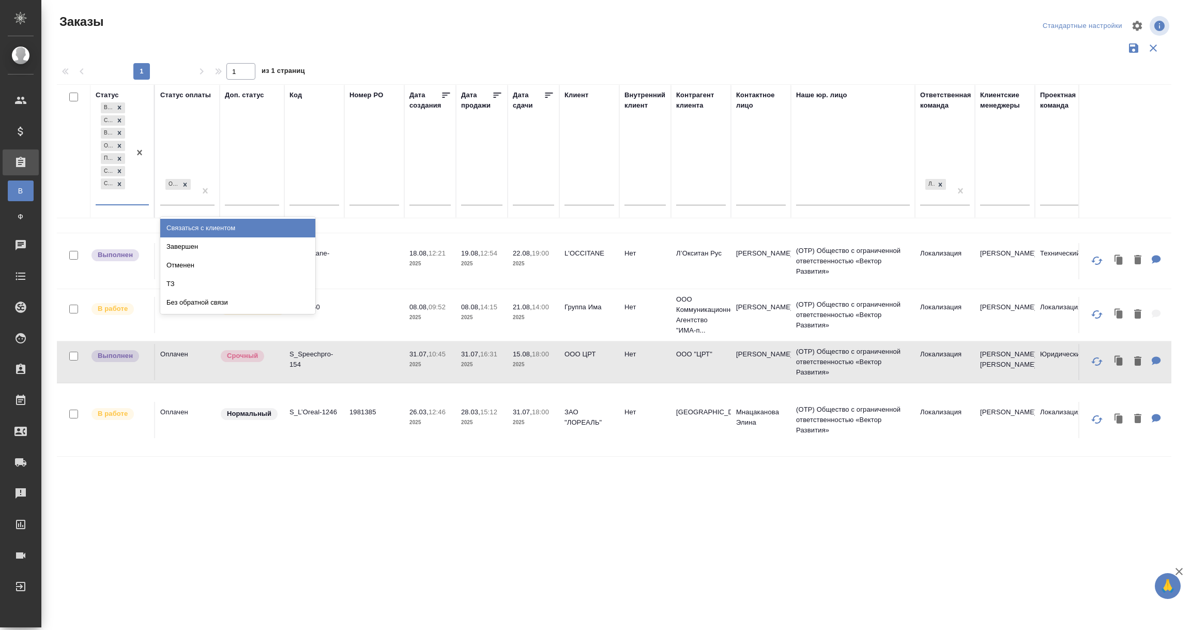
click at [111, 200] on div "В работе Сдан без статистики Выполнен Ожидание предоплаты Подтвержден Создан Со…" at bounding box center [113, 152] width 35 height 104
click at [191, 224] on div "Связаться с клиентом" at bounding box center [237, 228] width 155 height 19
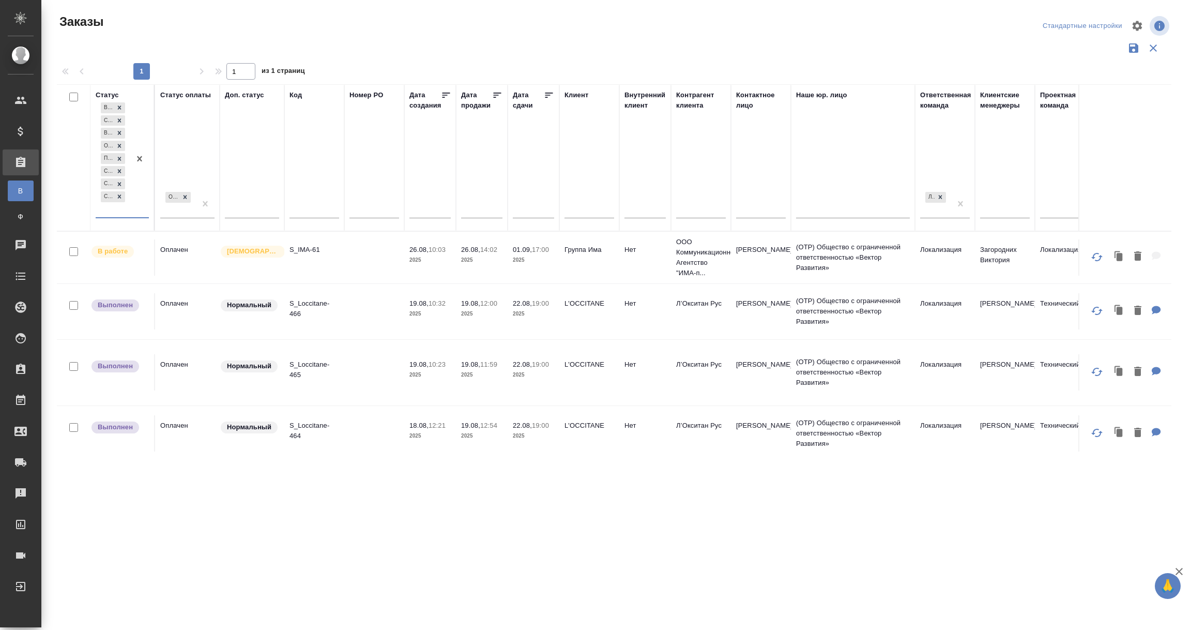
scroll to position [184, 0]
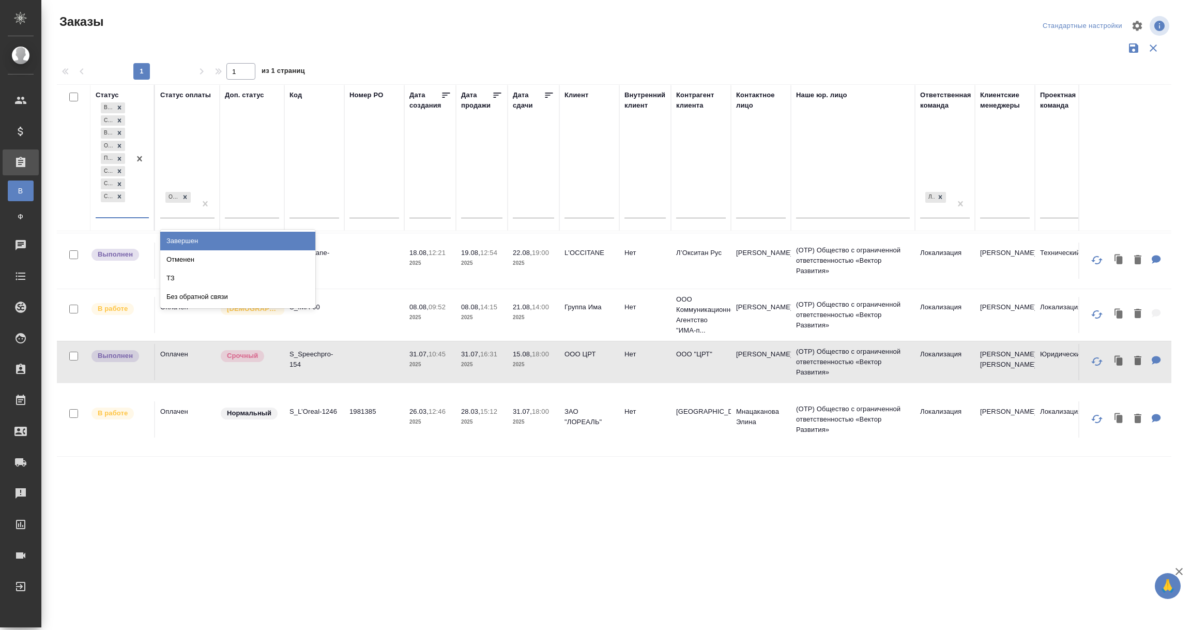
click at [125, 213] on div "В работе Сдан без статистики Выполнен Ожидание предоплаты Подтвержден Создан Со…" at bounding box center [113, 158] width 35 height 117
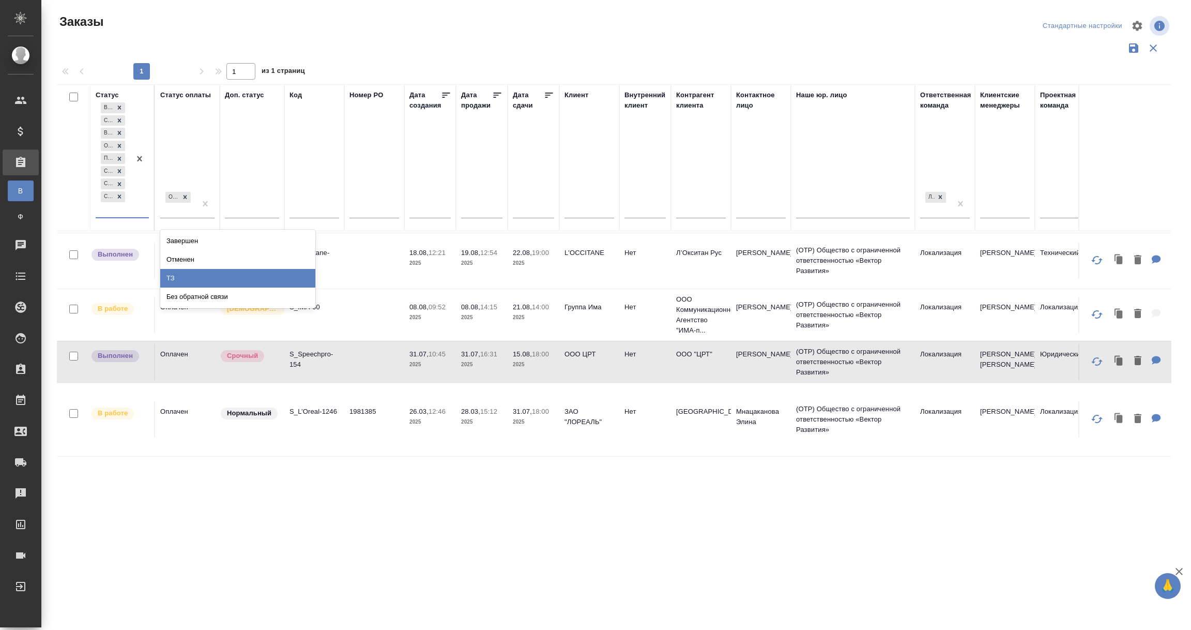
click at [187, 278] on div "ТЗ" at bounding box center [237, 278] width 155 height 19
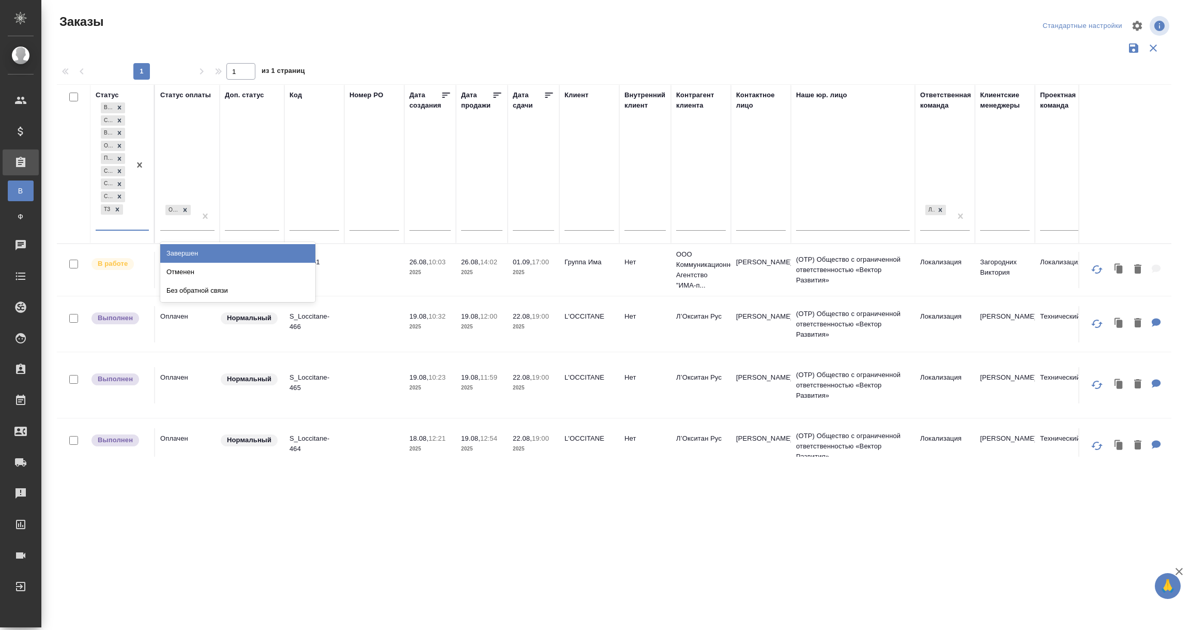
click at [130, 225] on div "В работе Сдан без статистики Выполнен Ожидание предоплаты Подтвержден Создан Со…" at bounding box center [113, 164] width 35 height 129
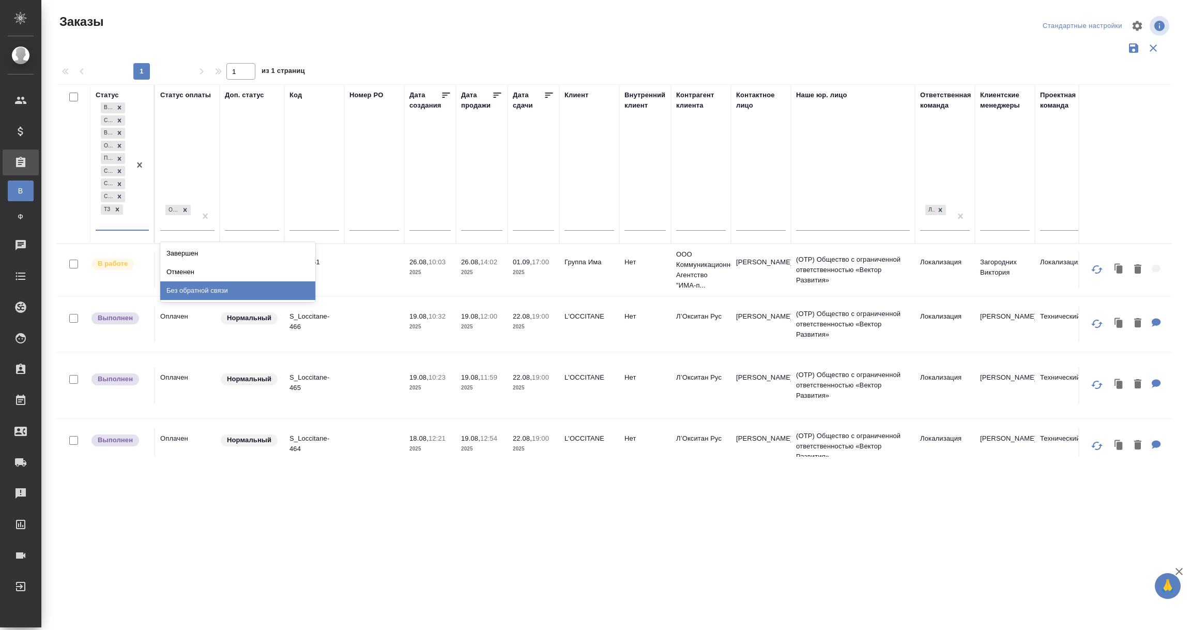
click at [184, 286] on div "Без обратной связи" at bounding box center [237, 290] width 155 height 19
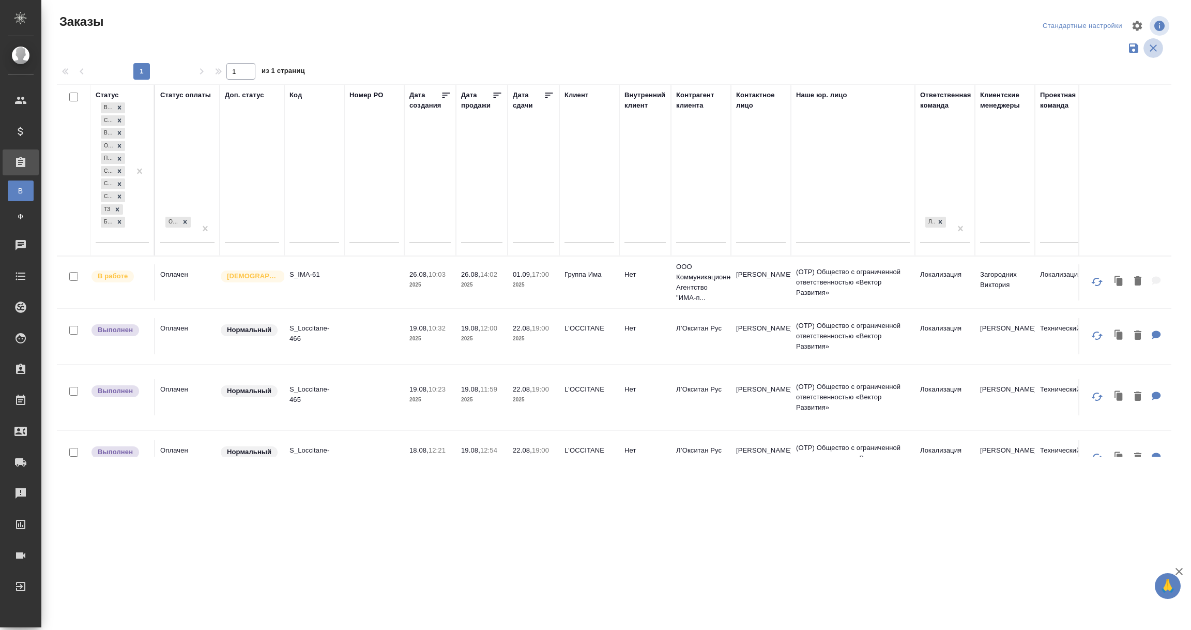
click at [1151, 47] on icon "button" at bounding box center [1153, 48] width 12 height 12
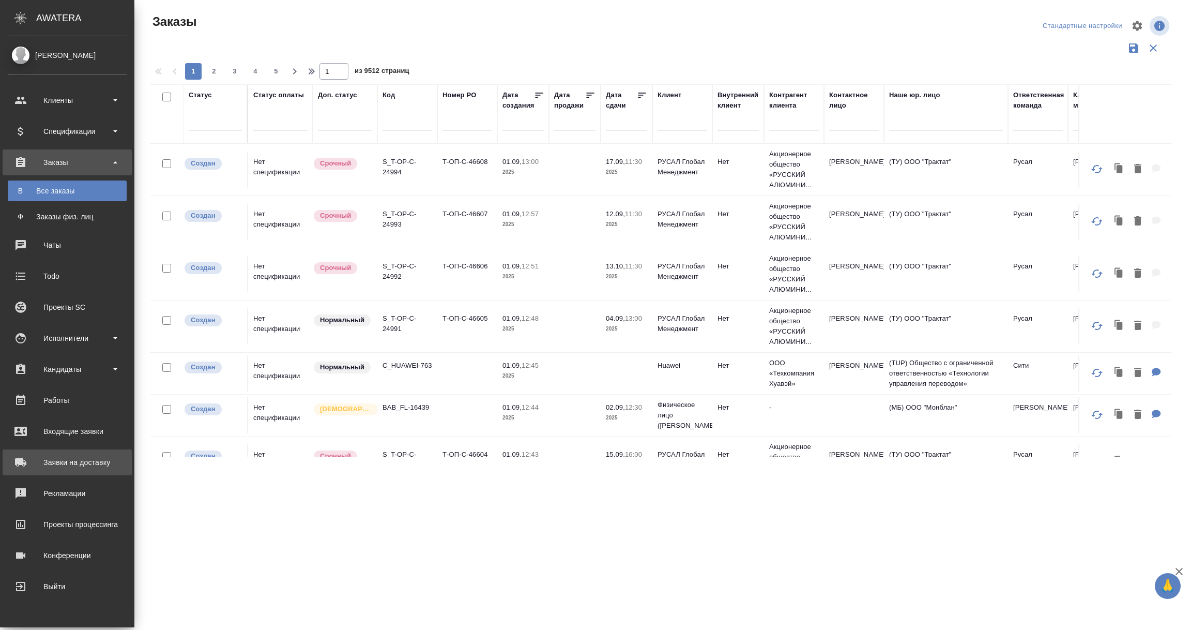
click at [55, 460] on div "Заявки на доставку" at bounding box center [67, 462] width 119 height 16
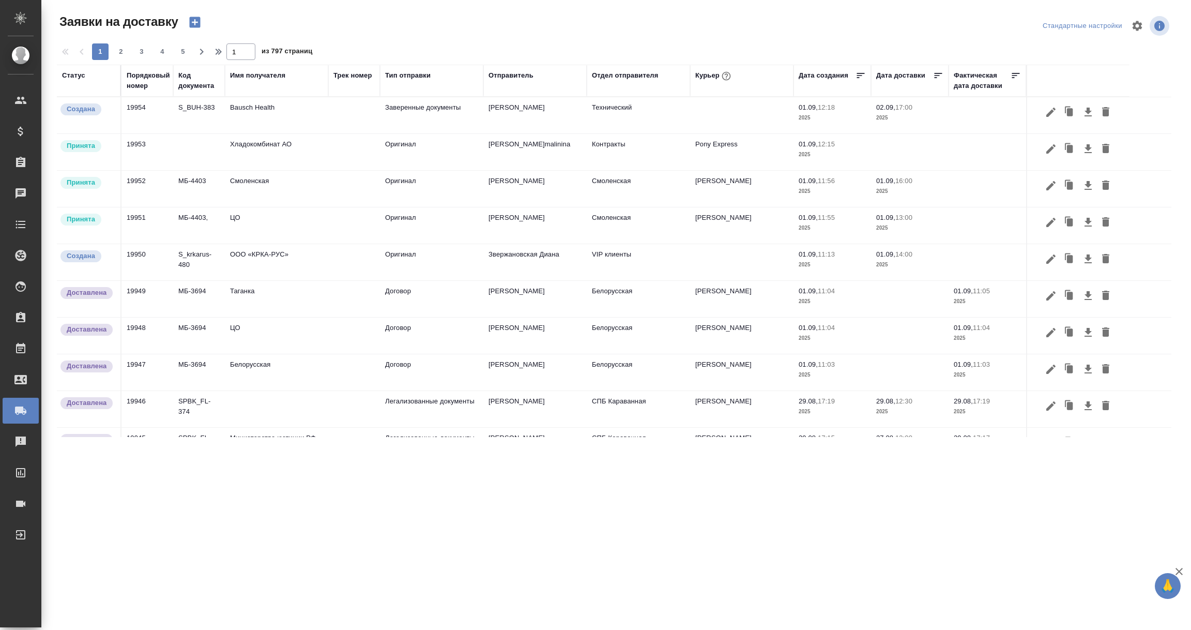
click at [247, 73] on div "Имя получателя" at bounding box center [257, 75] width 55 height 10
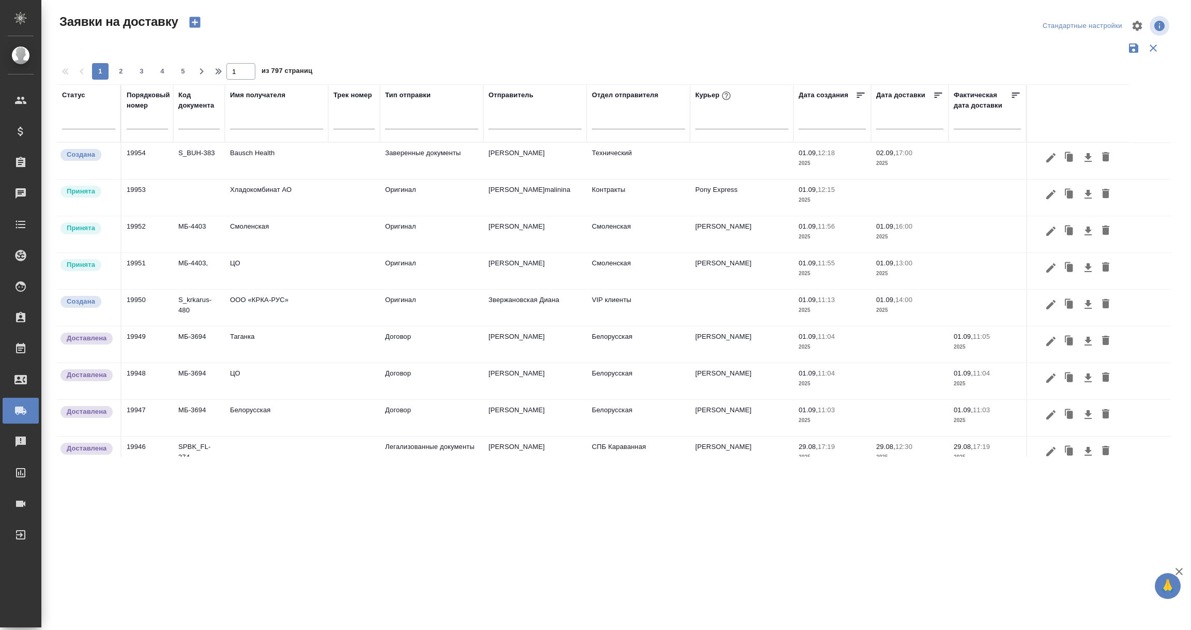
click at [252, 118] on input "text" at bounding box center [276, 122] width 93 height 13
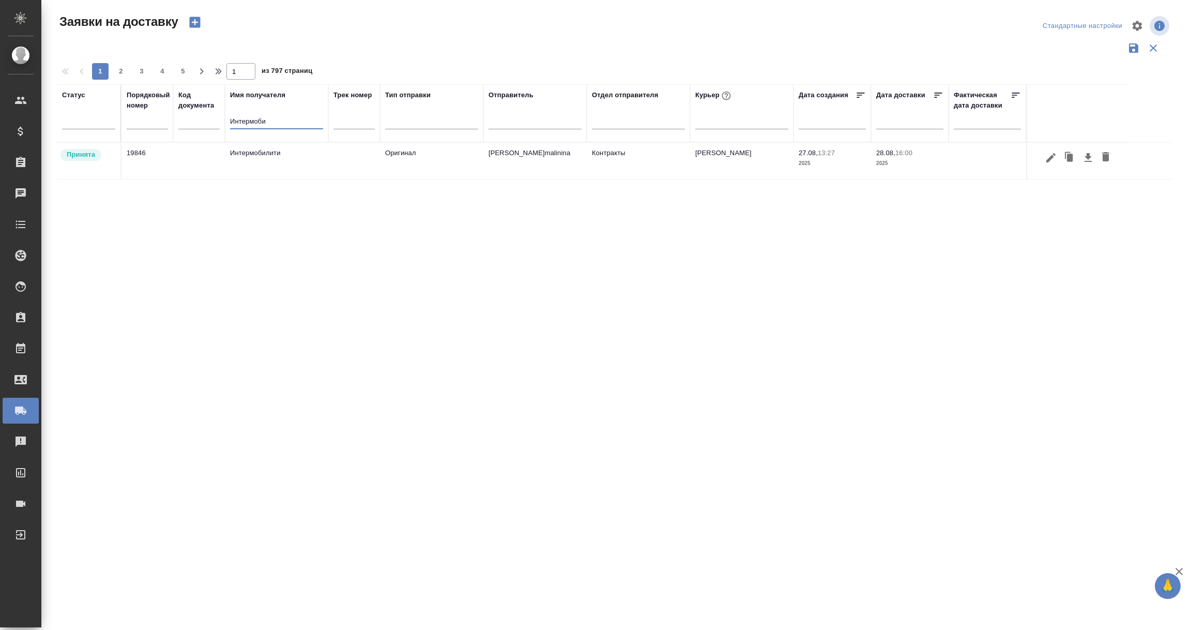
type input "Интермоби"
click at [244, 172] on td "Интермобилити" at bounding box center [276, 161] width 103 height 36
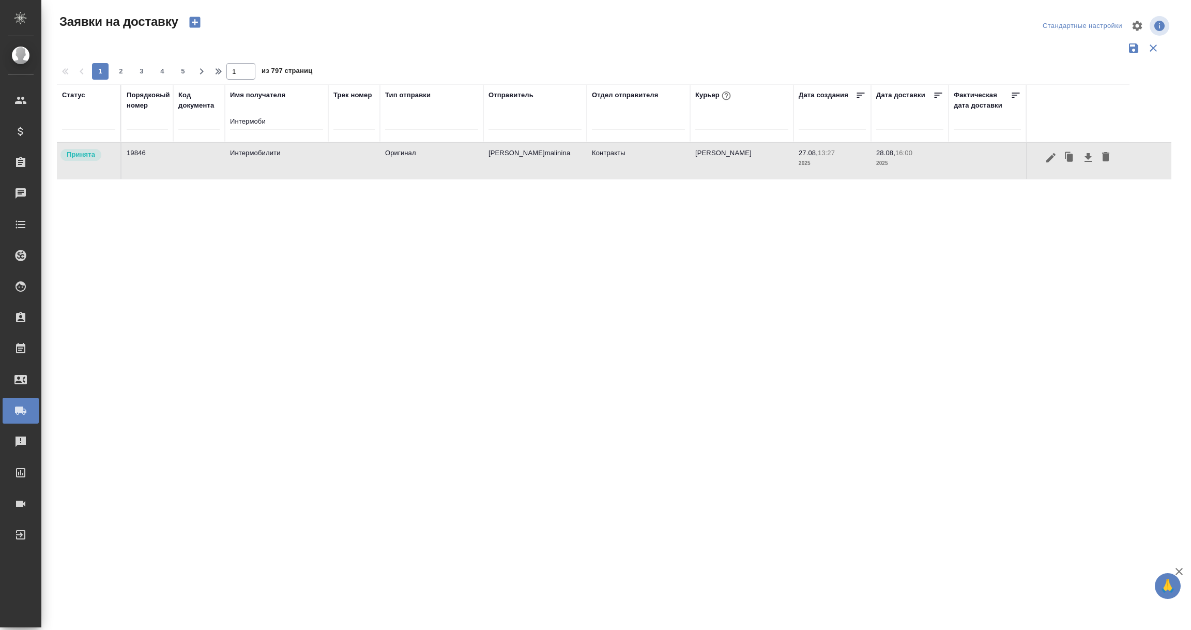
click at [244, 172] on td "Интермобилити" at bounding box center [276, 161] width 103 height 36
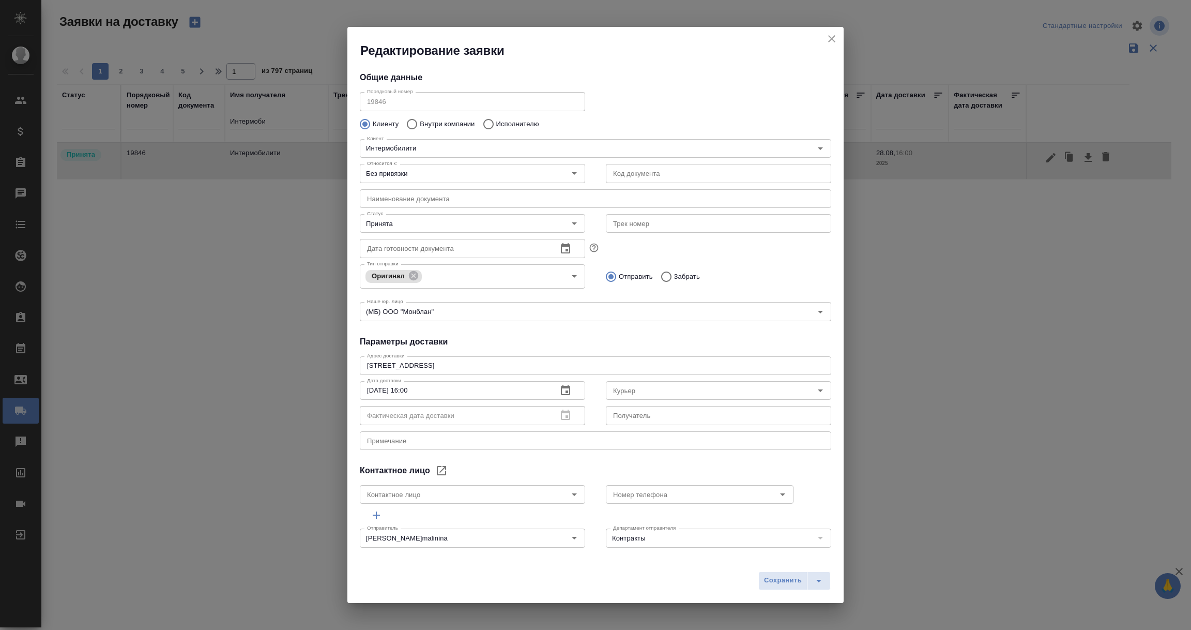
type input "Скляров Станислав"
type input "Збанацкая Элина"
click at [835, 38] on icon "close" at bounding box center [832, 39] width 12 height 12
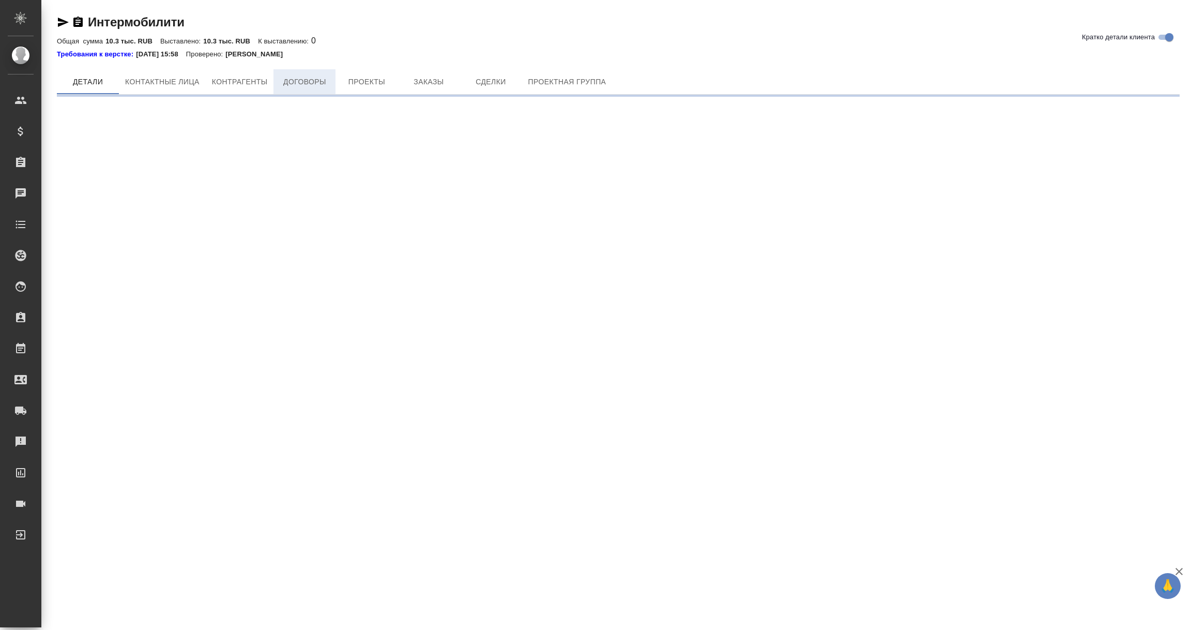
click at [302, 77] on span "Договоры" at bounding box center [305, 81] width 50 height 13
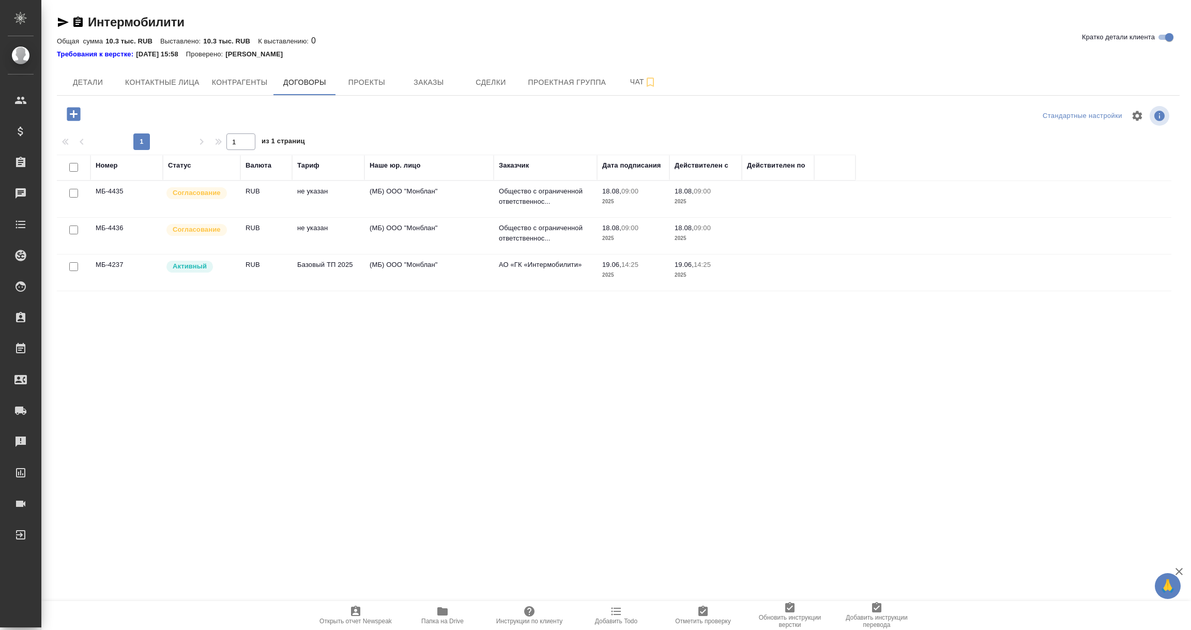
click at [135, 274] on td "МБ-4237" at bounding box center [126, 272] width 72 height 36
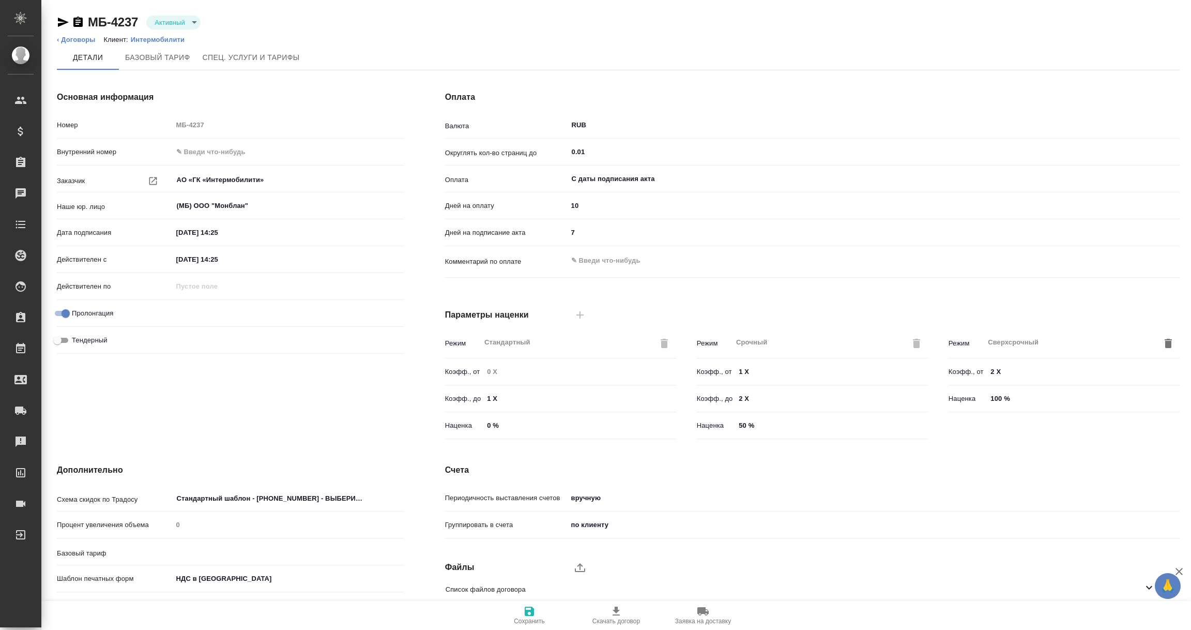
type input "Базовый ТП 2025"
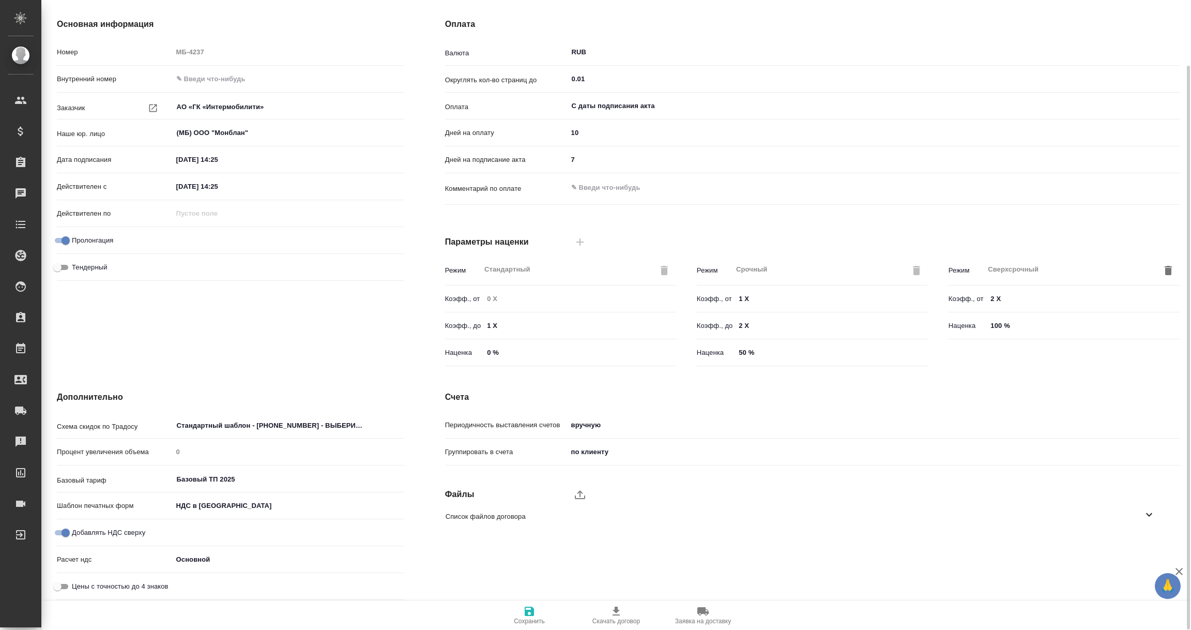
click at [1149, 518] on icon at bounding box center [1149, 514] width 12 height 12
click at [1136, 541] on icon "button" at bounding box center [1136, 544] width 10 height 9
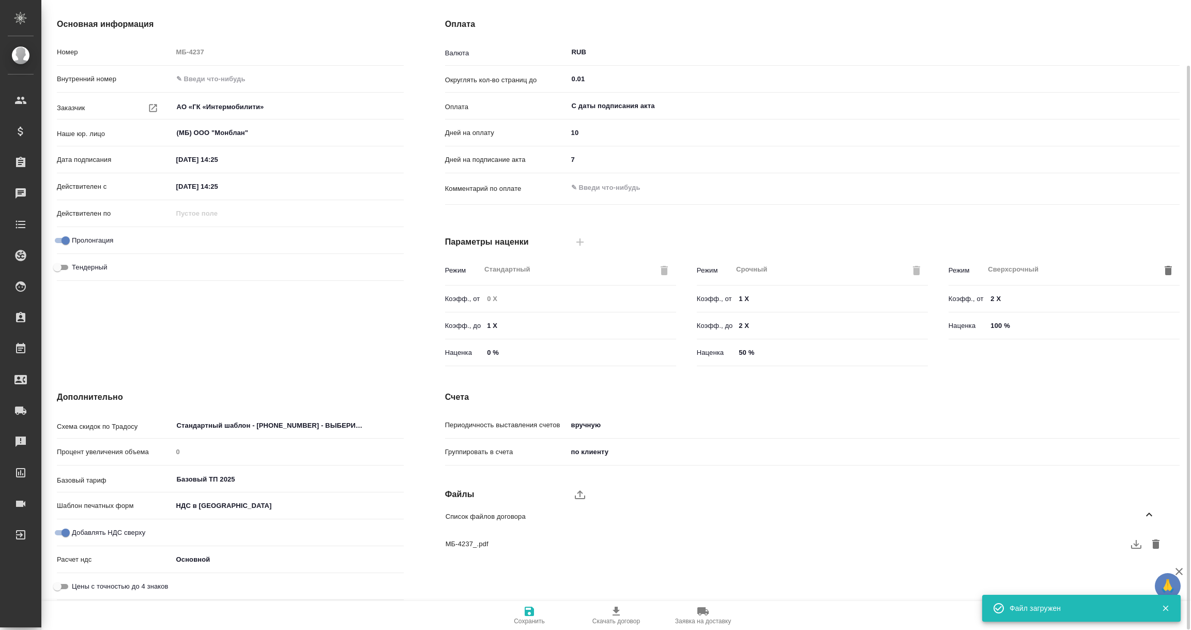
scroll to position [0, 0]
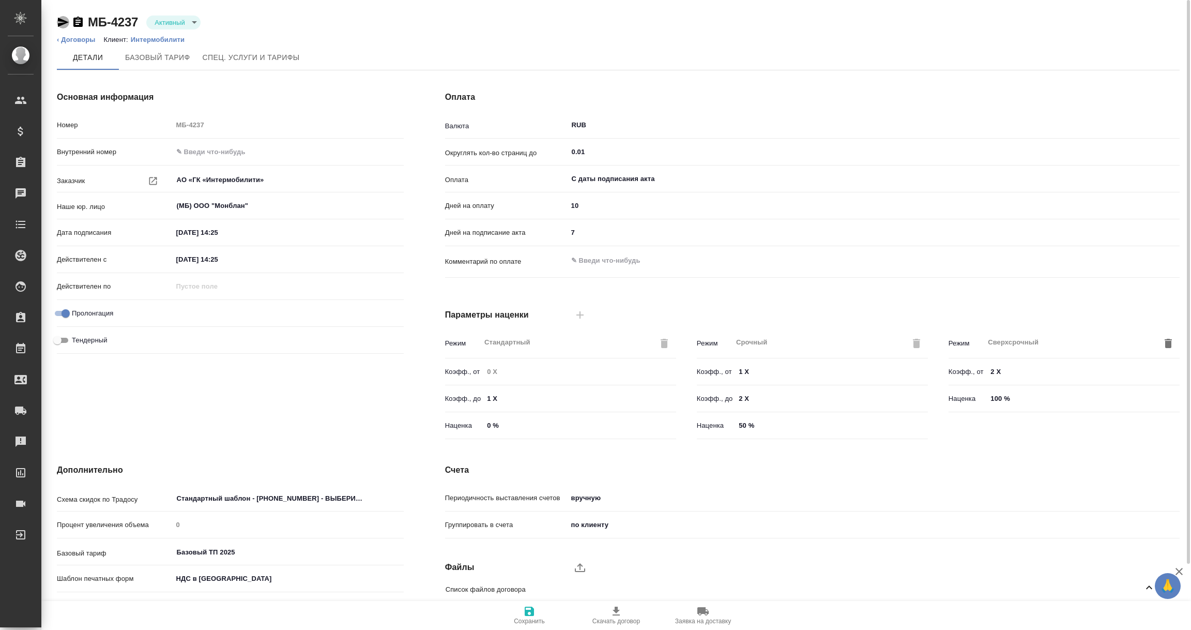
click at [59, 21] on icon "button" at bounding box center [63, 22] width 12 height 12
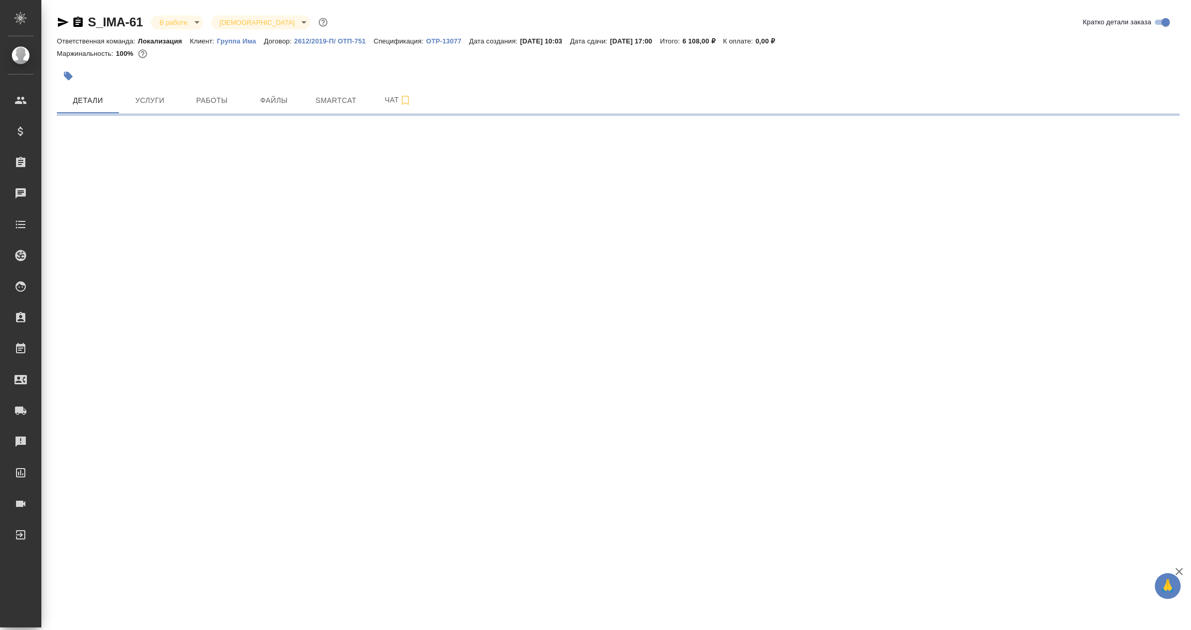
select select "RU"
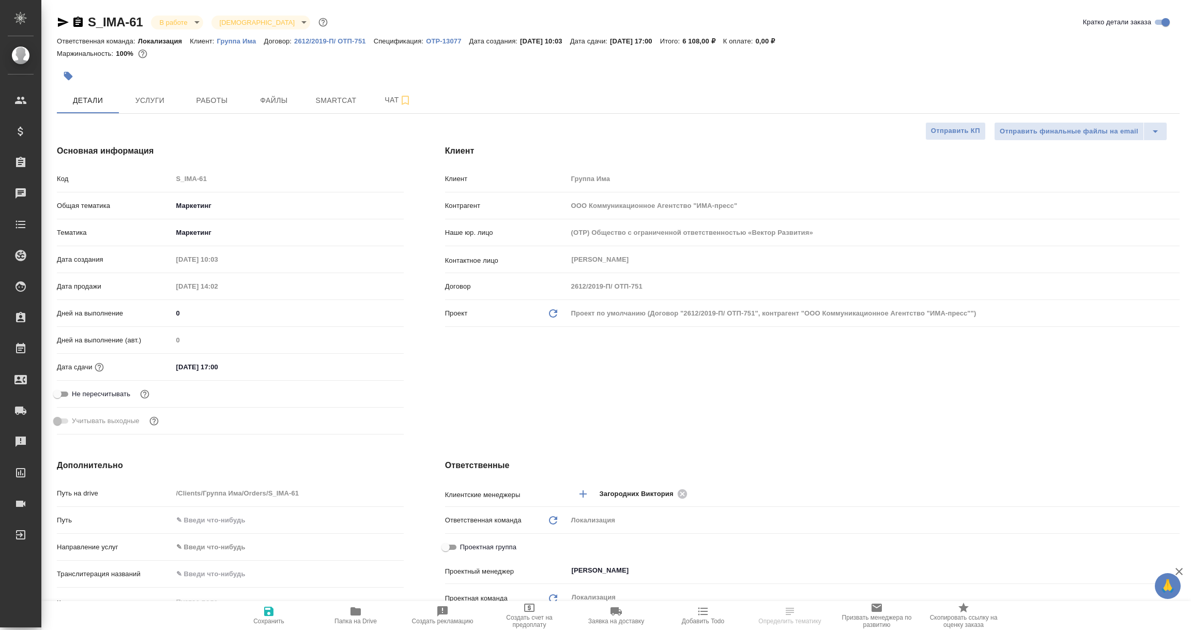
type textarea "x"
click at [63, 21] on icon "button" at bounding box center [63, 22] width 11 height 9
type textarea "x"
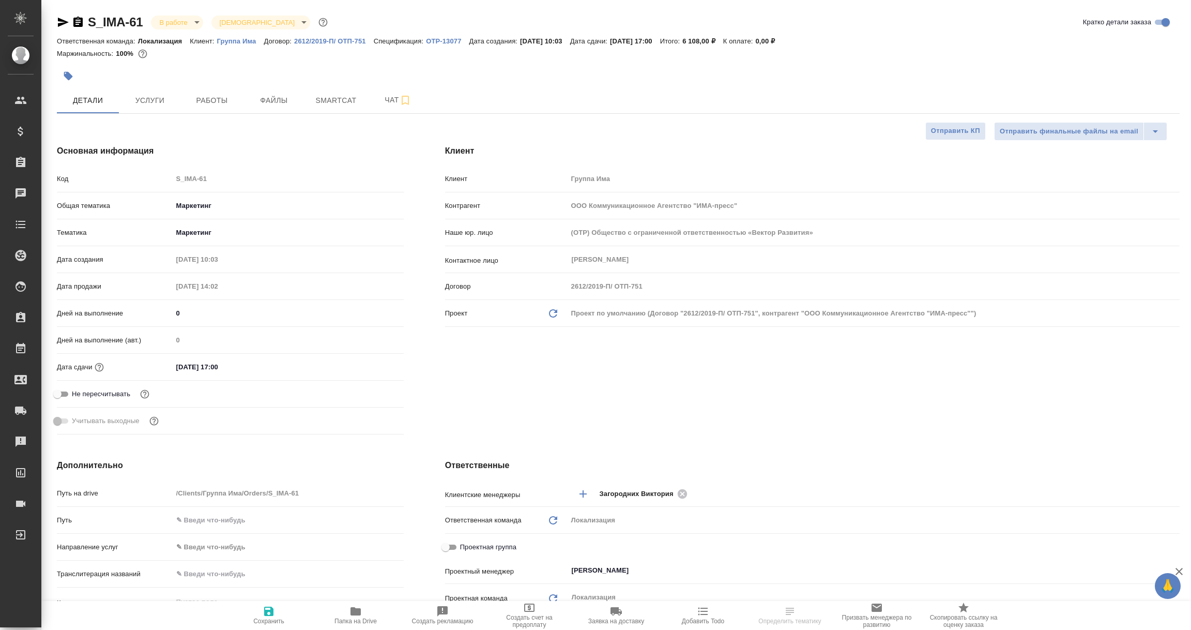
type textarea "x"
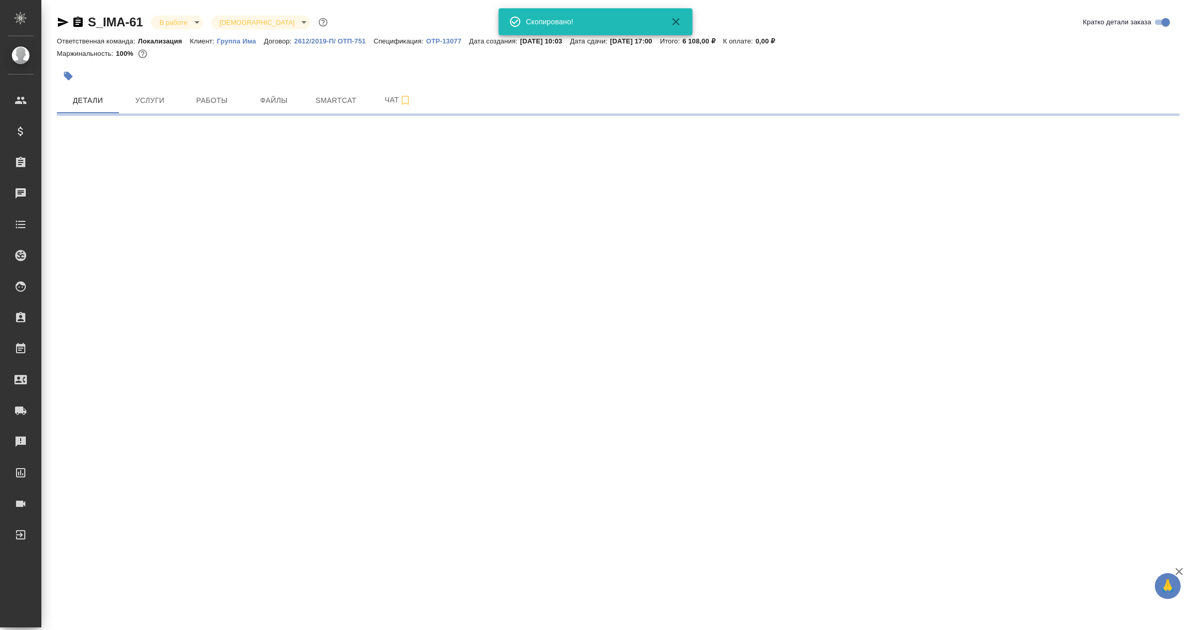
select select "RU"
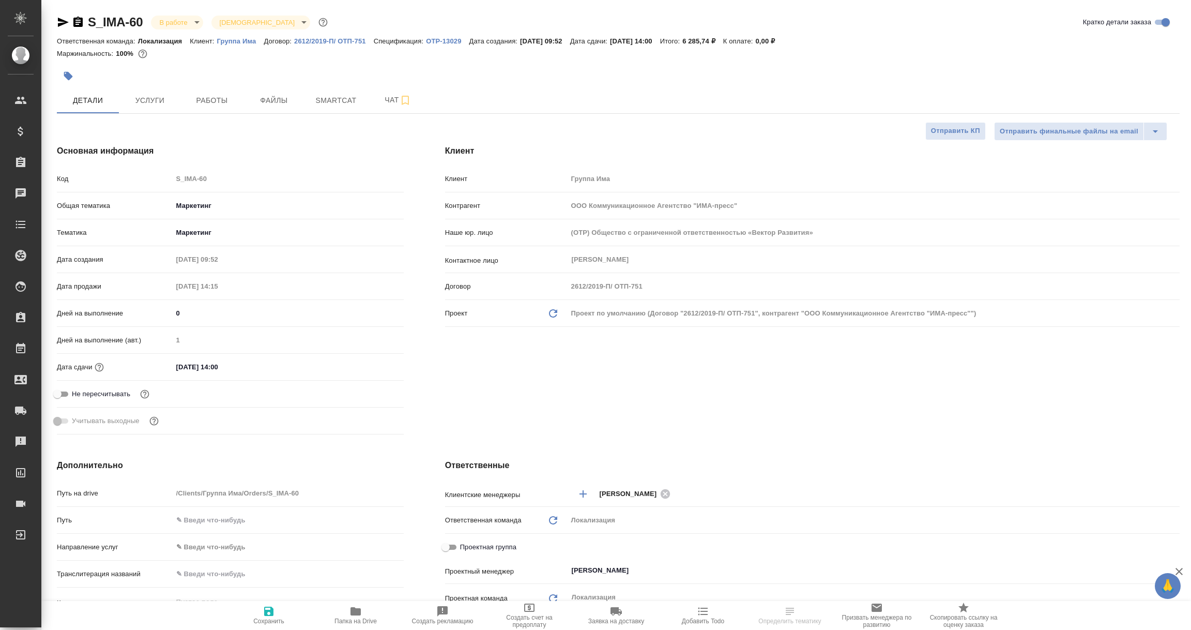
select select "RU"
type textarea "x"
click at [63, 18] on icon "button" at bounding box center [63, 22] width 12 height 12
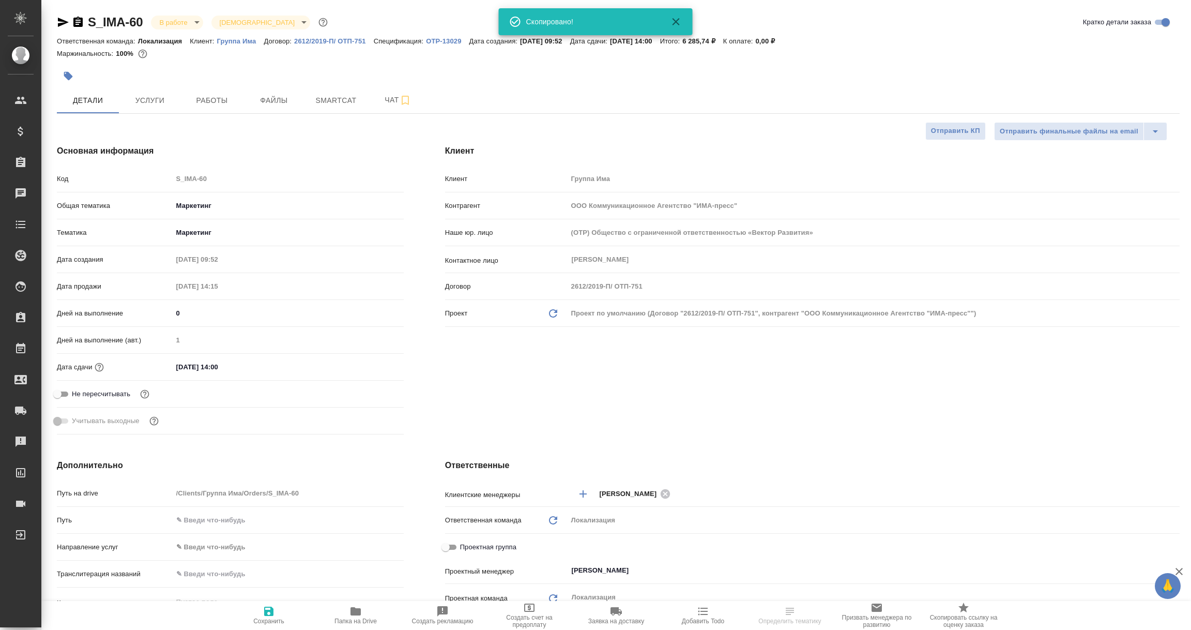
type textarea "x"
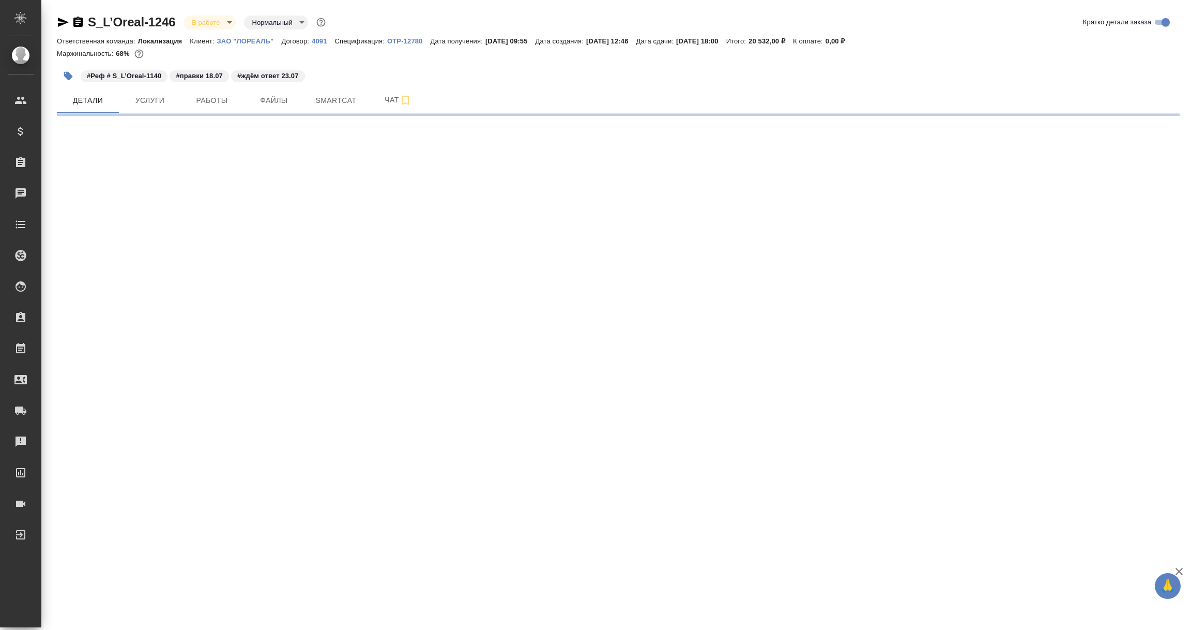
select select "RU"
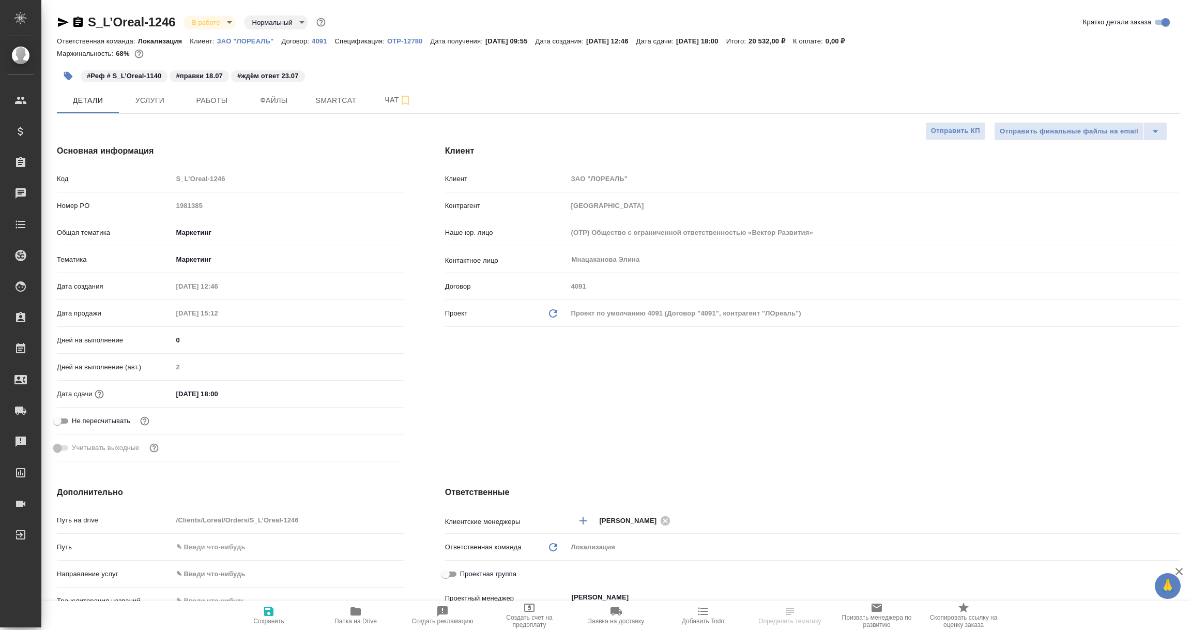
type textarea "x"
click at [61, 20] on icon "button" at bounding box center [63, 22] width 11 height 9
type textarea "x"
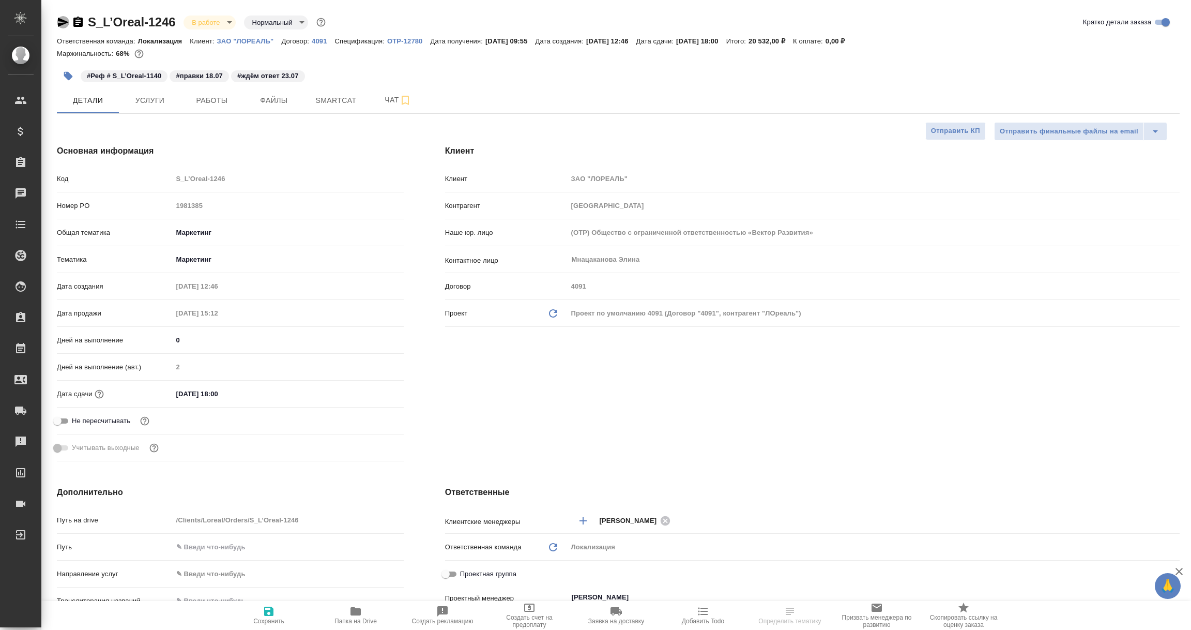
type textarea "x"
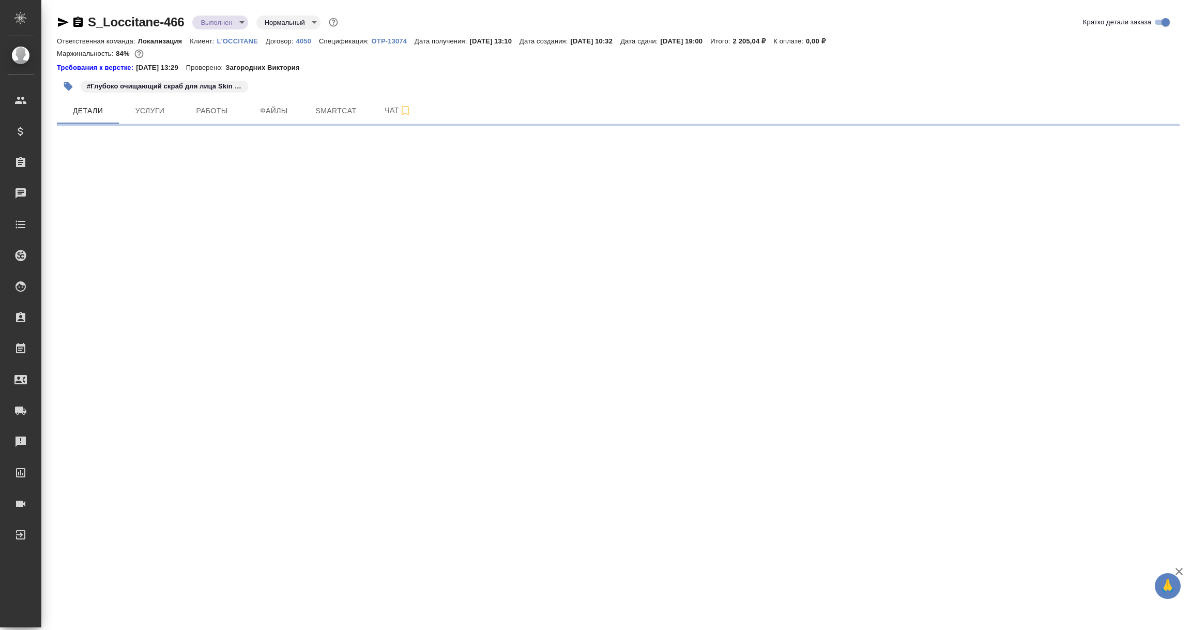
select select "RU"
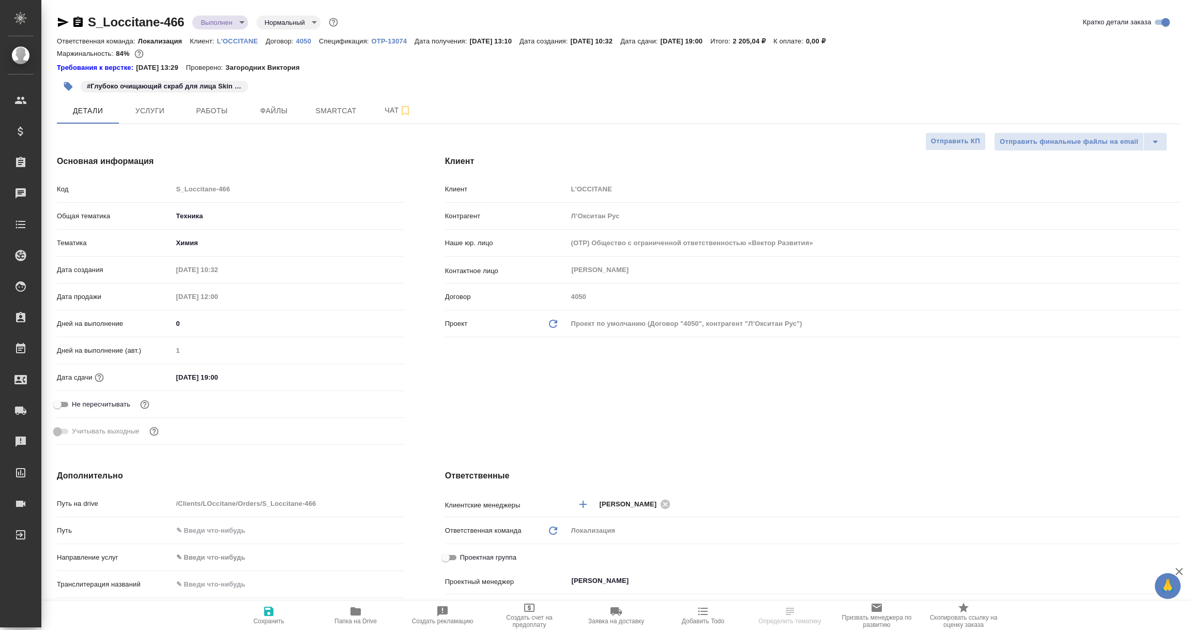
type textarea "x"
click at [59, 24] on icon "button" at bounding box center [63, 22] width 11 height 9
type textarea "x"
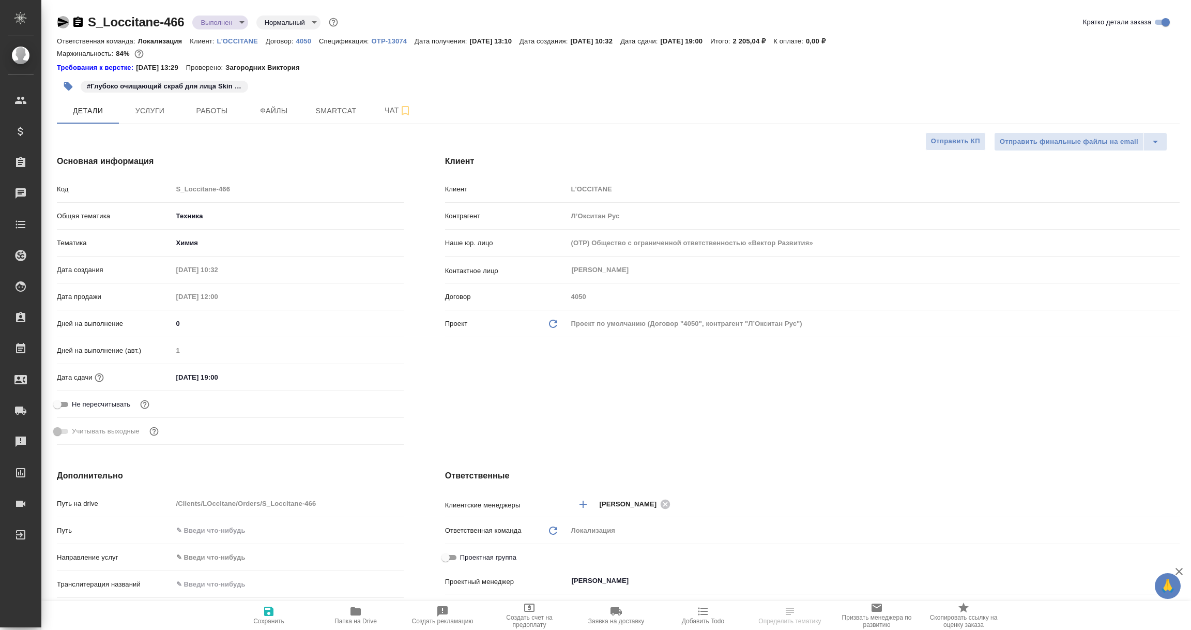
type textarea "x"
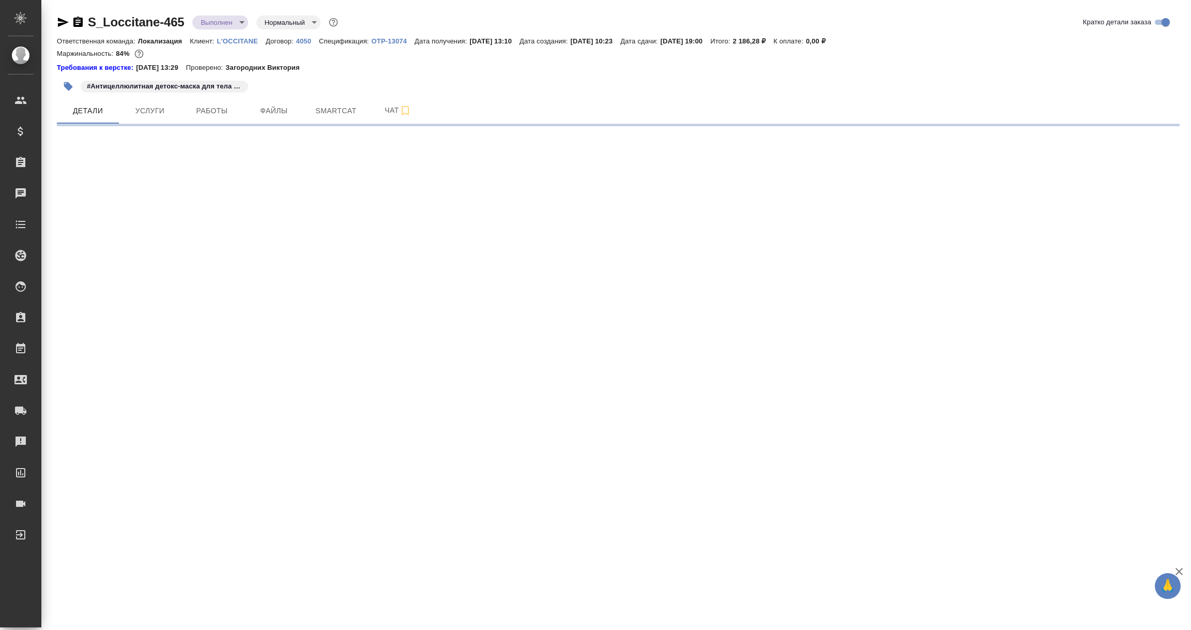
select select "RU"
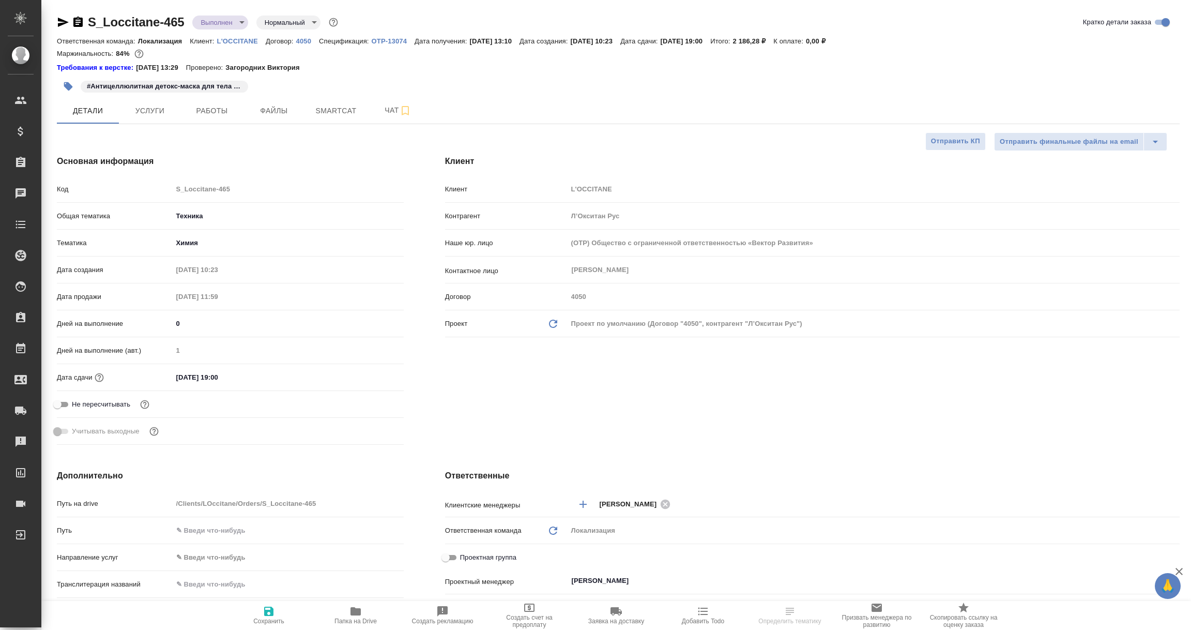
type textarea "x"
click at [62, 21] on icon "button" at bounding box center [63, 22] width 11 height 9
type textarea "x"
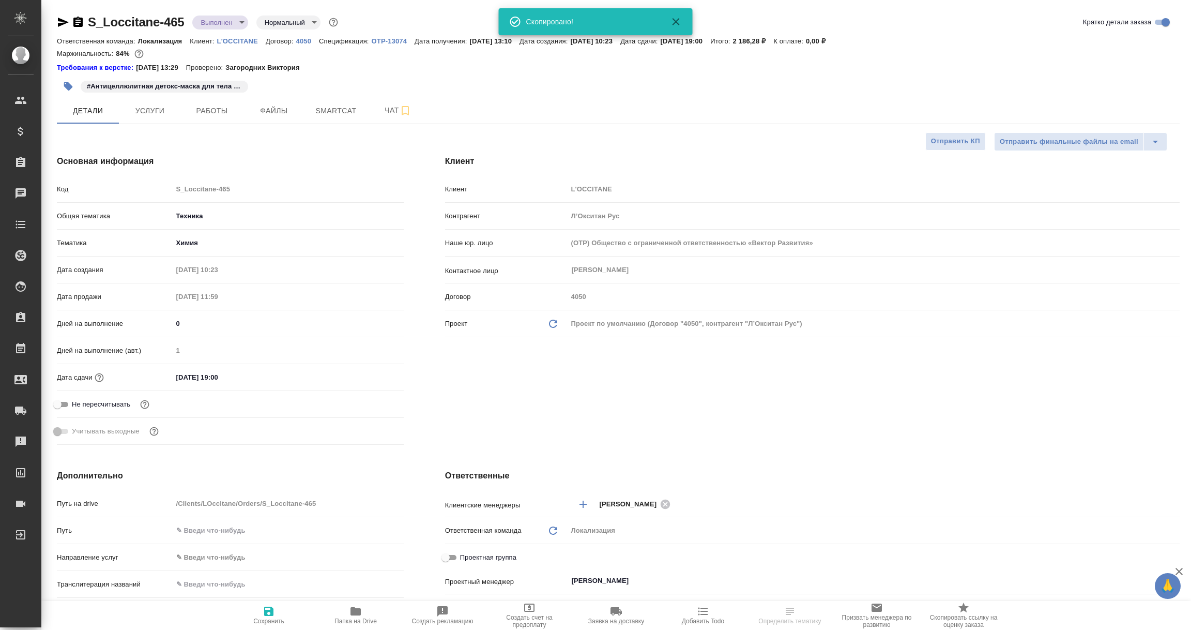
type textarea "x"
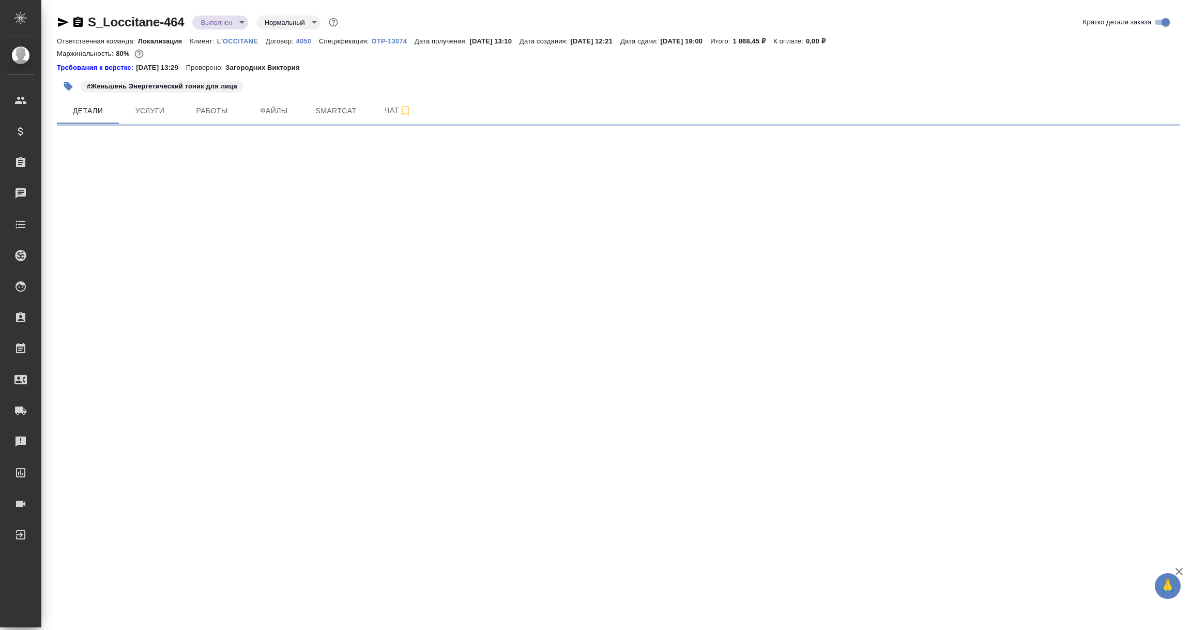
select select "RU"
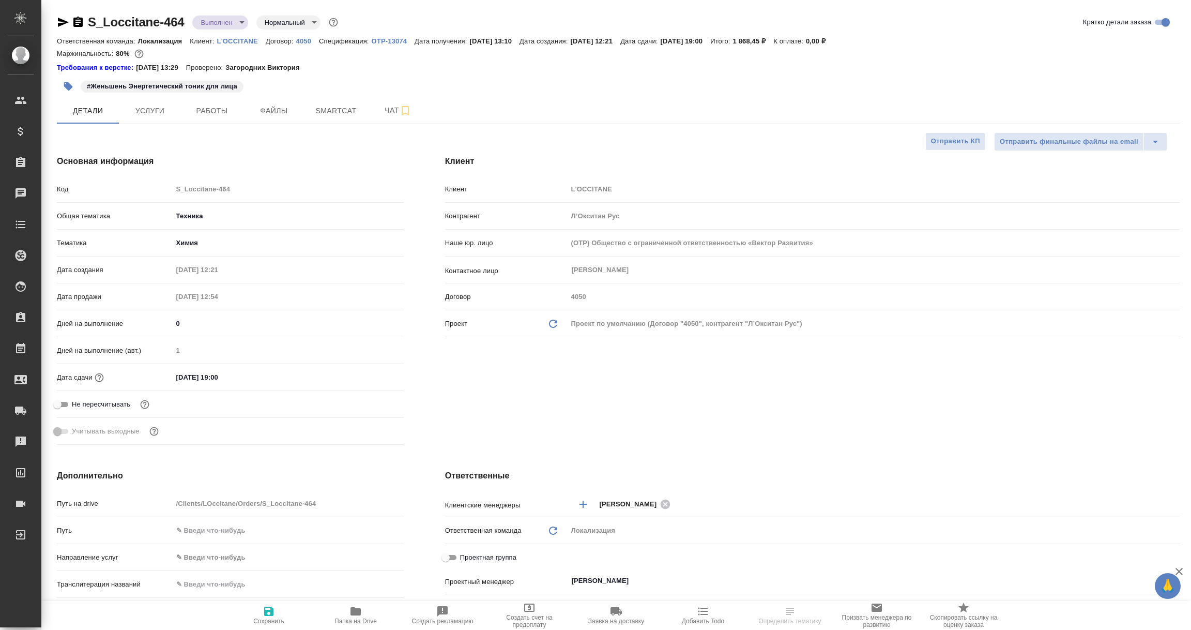
type textarea "x"
click at [64, 24] on icon "button" at bounding box center [63, 22] width 11 height 9
type textarea "x"
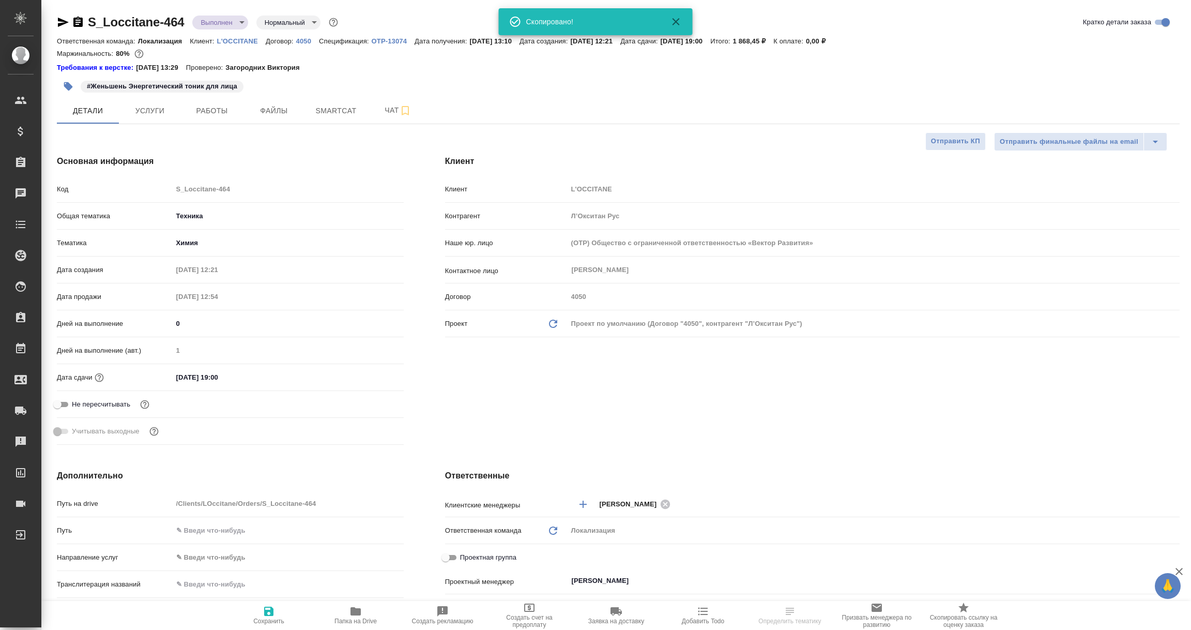
type textarea "x"
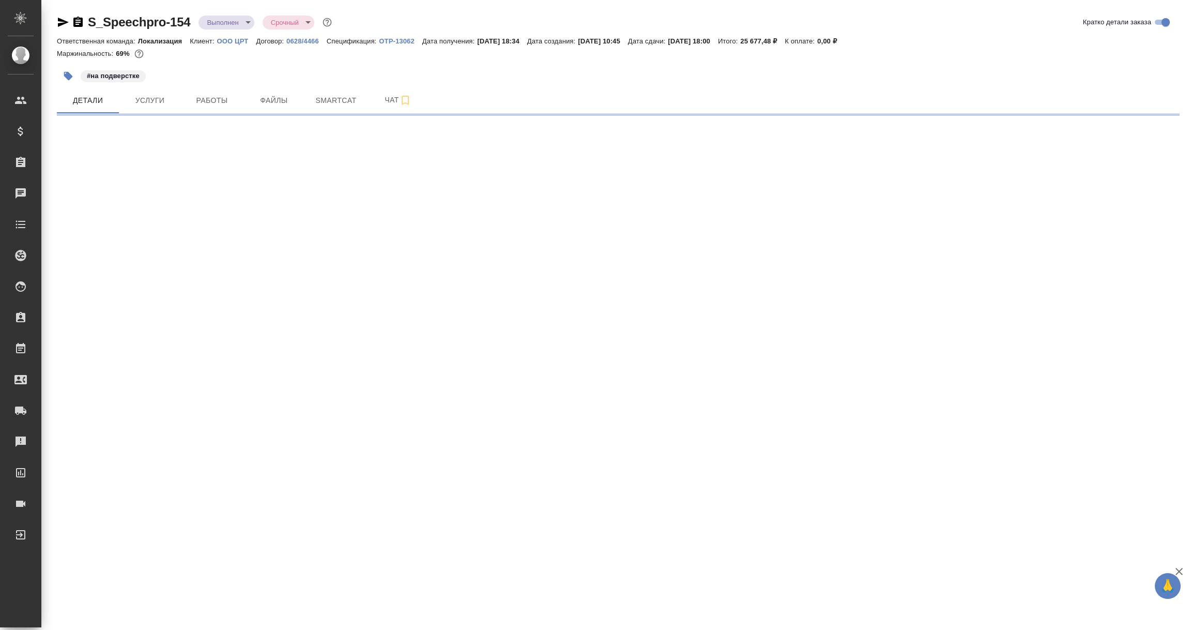
select select "RU"
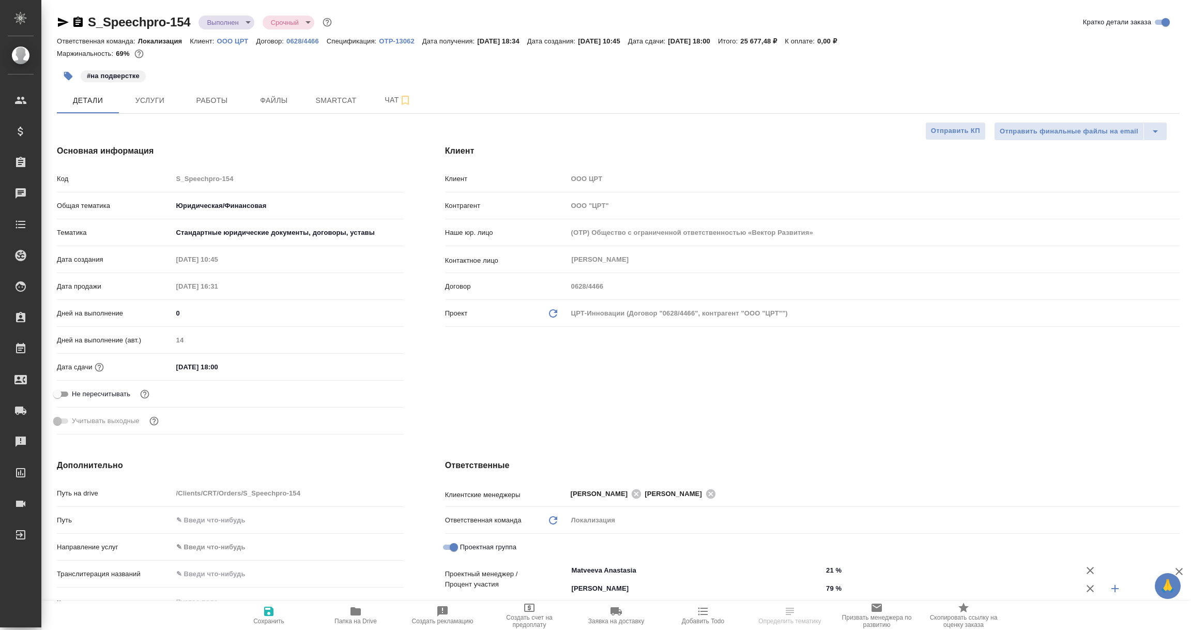
type textarea "x"
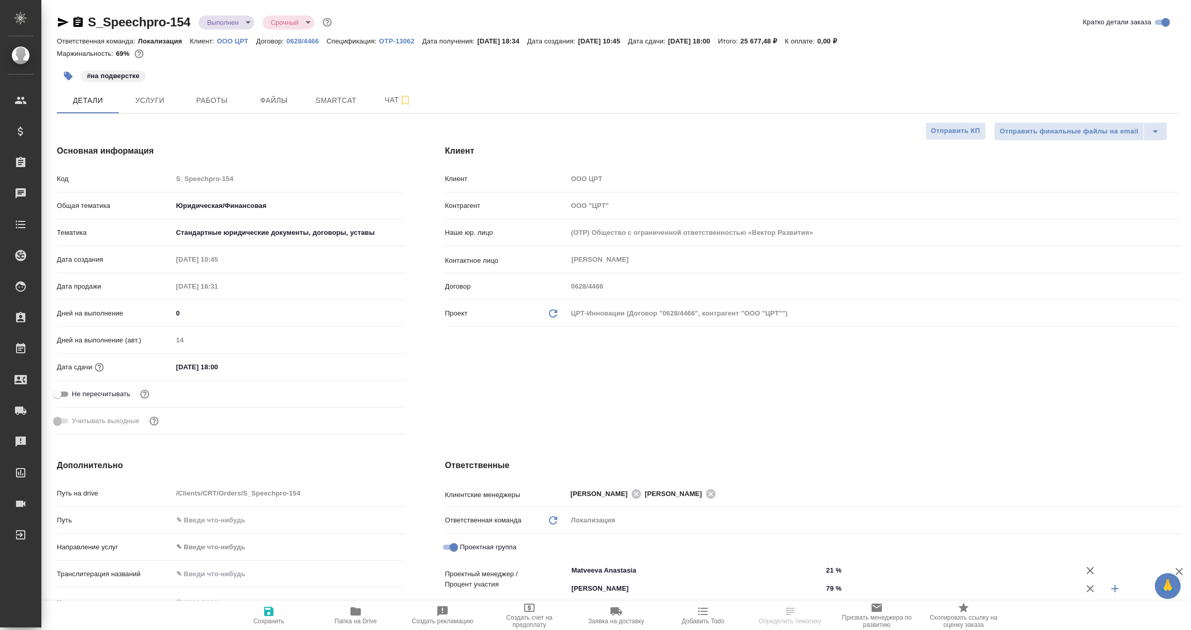
type textarea "x"
click at [58, 17] on icon "button" at bounding box center [63, 22] width 12 height 12
